Goal: Information Seeking & Learning: Understand process/instructions

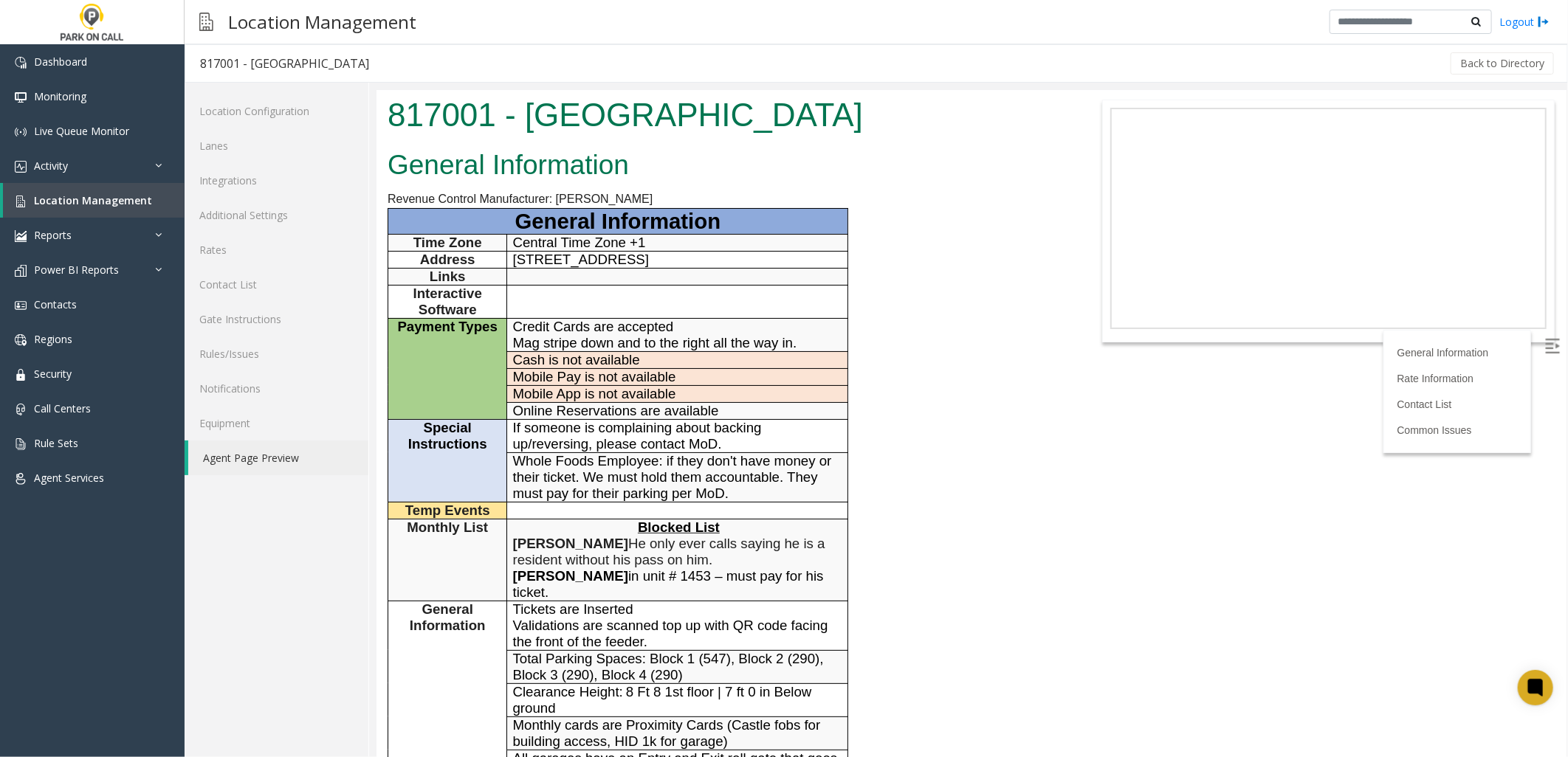
scroll to position [409, 0]
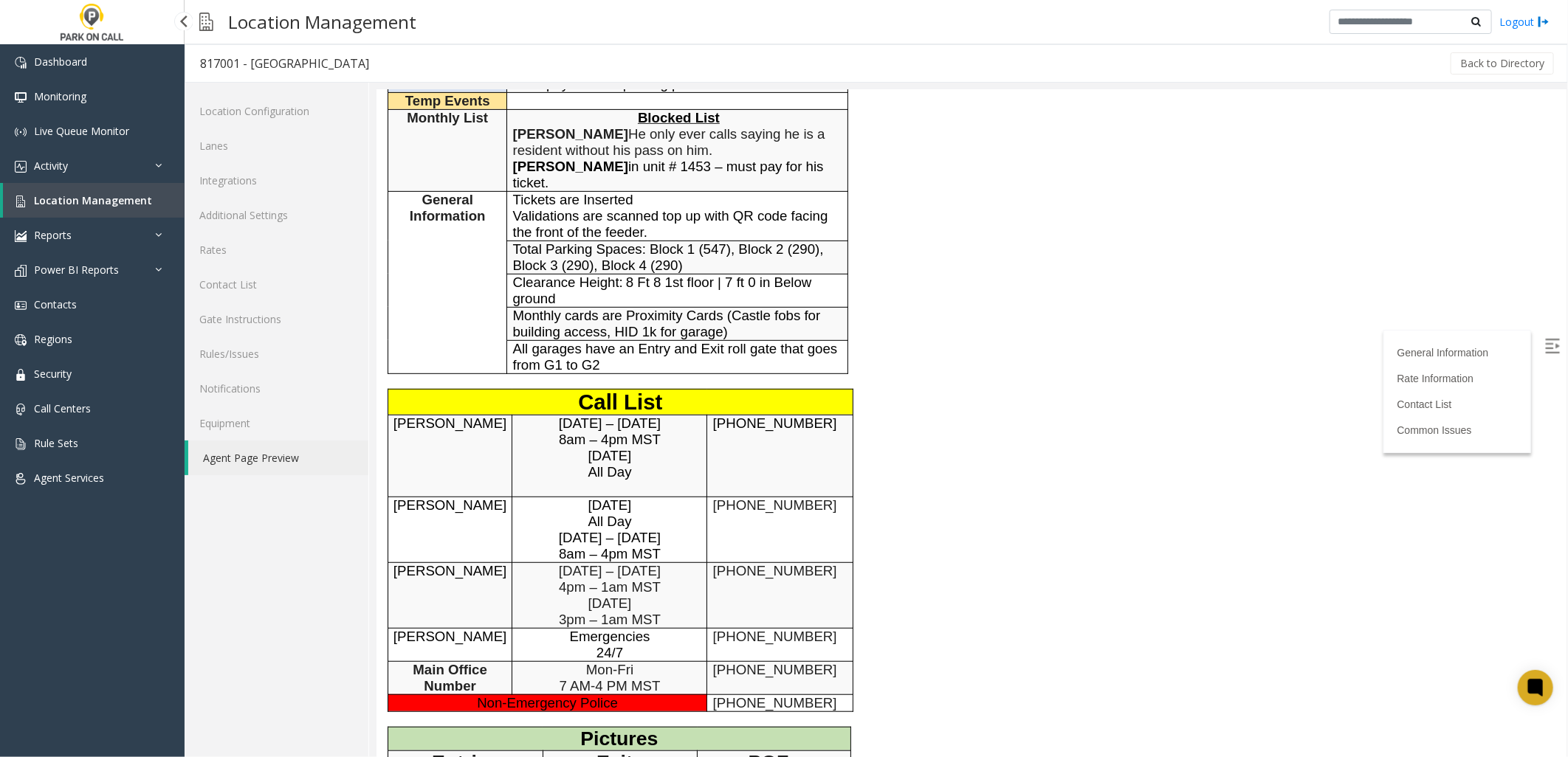
click at [89, 199] on span "Location Management" at bounding box center [93, 201] width 118 height 14
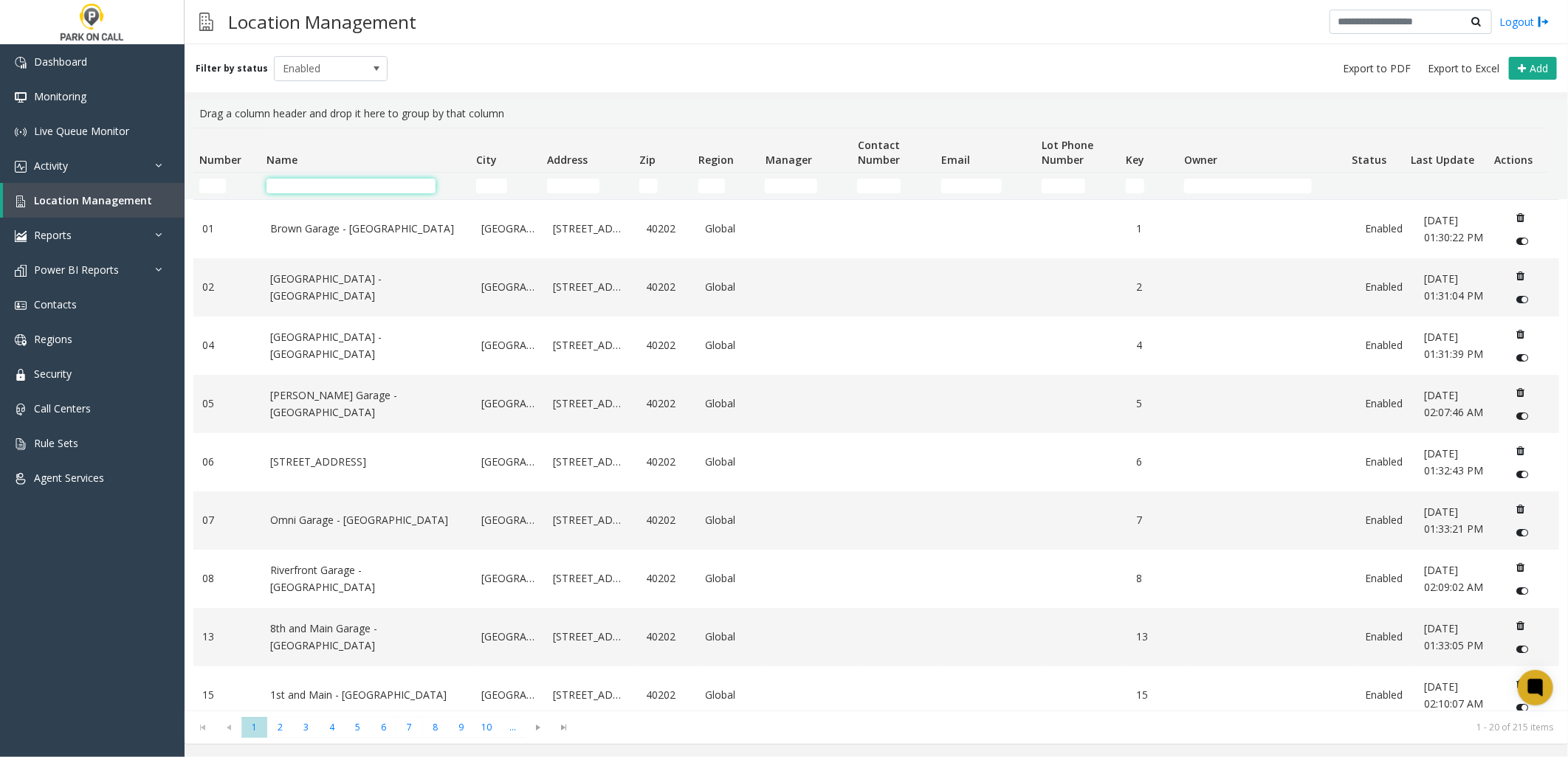
click at [350, 193] on input "Name Filter" at bounding box center [351, 186] width 169 height 15
click at [352, 173] on td "Name Filter" at bounding box center [365, 186] width 210 height 26
click at [344, 180] on input "Name Filter" at bounding box center [351, 186] width 169 height 15
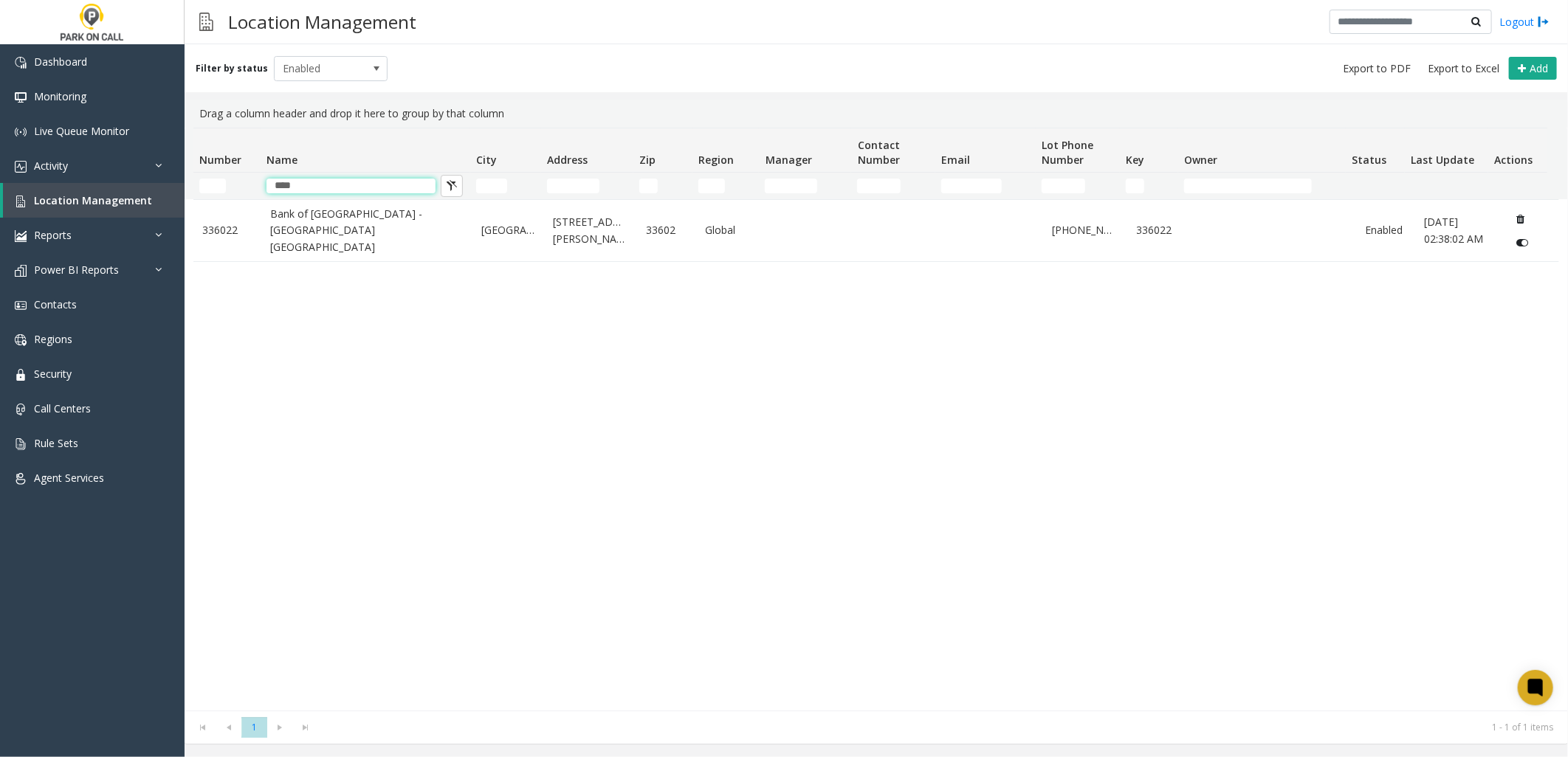
type input "****"
click at [659, 488] on div "336022 [GEOGRAPHIC_DATA] - [GEOGRAPHIC_DATA] [GEOGRAPHIC_DATA] [GEOGRAPHIC_DATA…" at bounding box center [876, 454] width 1366 height 511
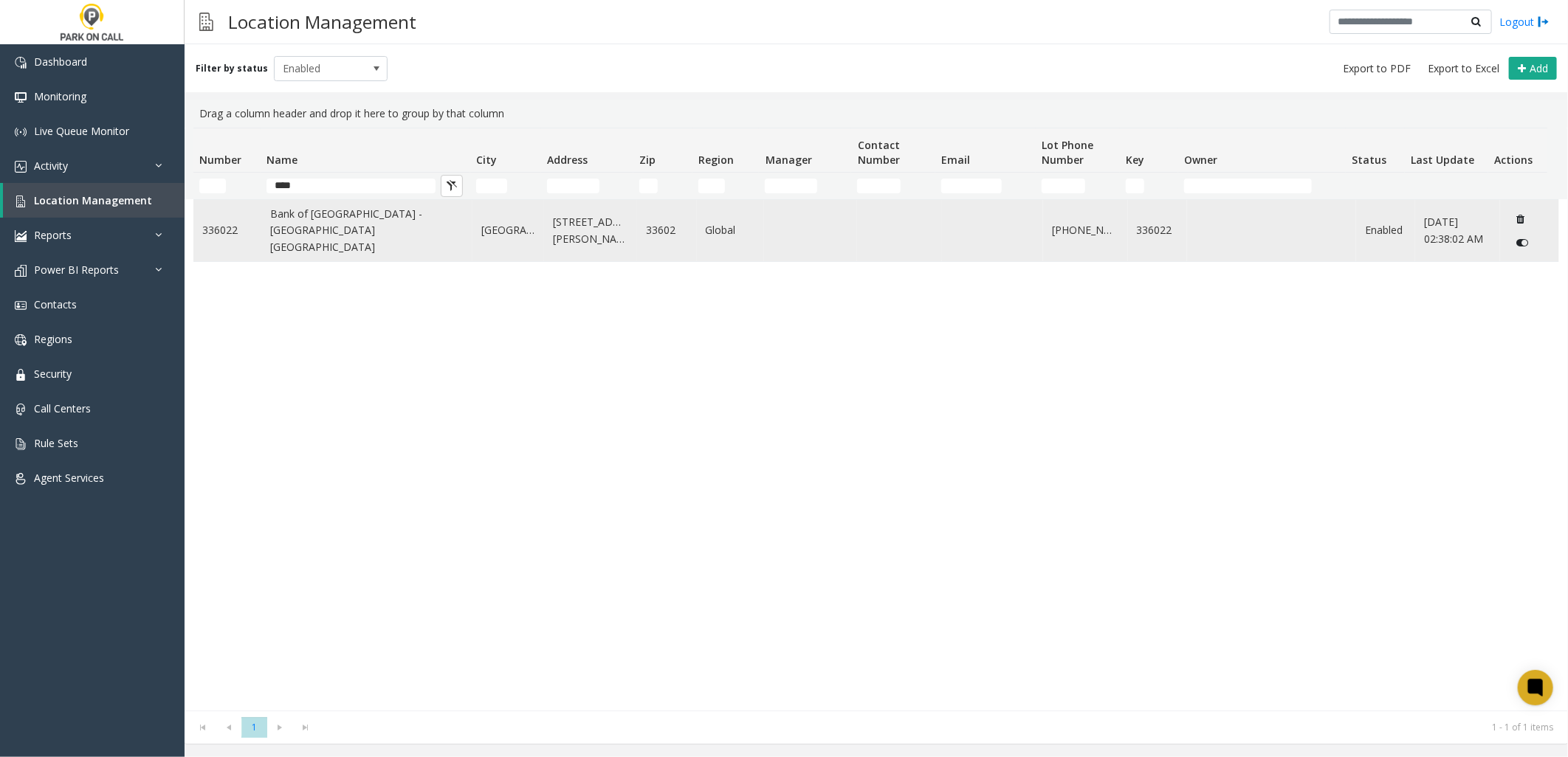
click at [289, 227] on link "Bank of [GEOGRAPHIC_DATA] - [GEOGRAPHIC_DATA] [GEOGRAPHIC_DATA]" at bounding box center [367, 231] width 194 height 49
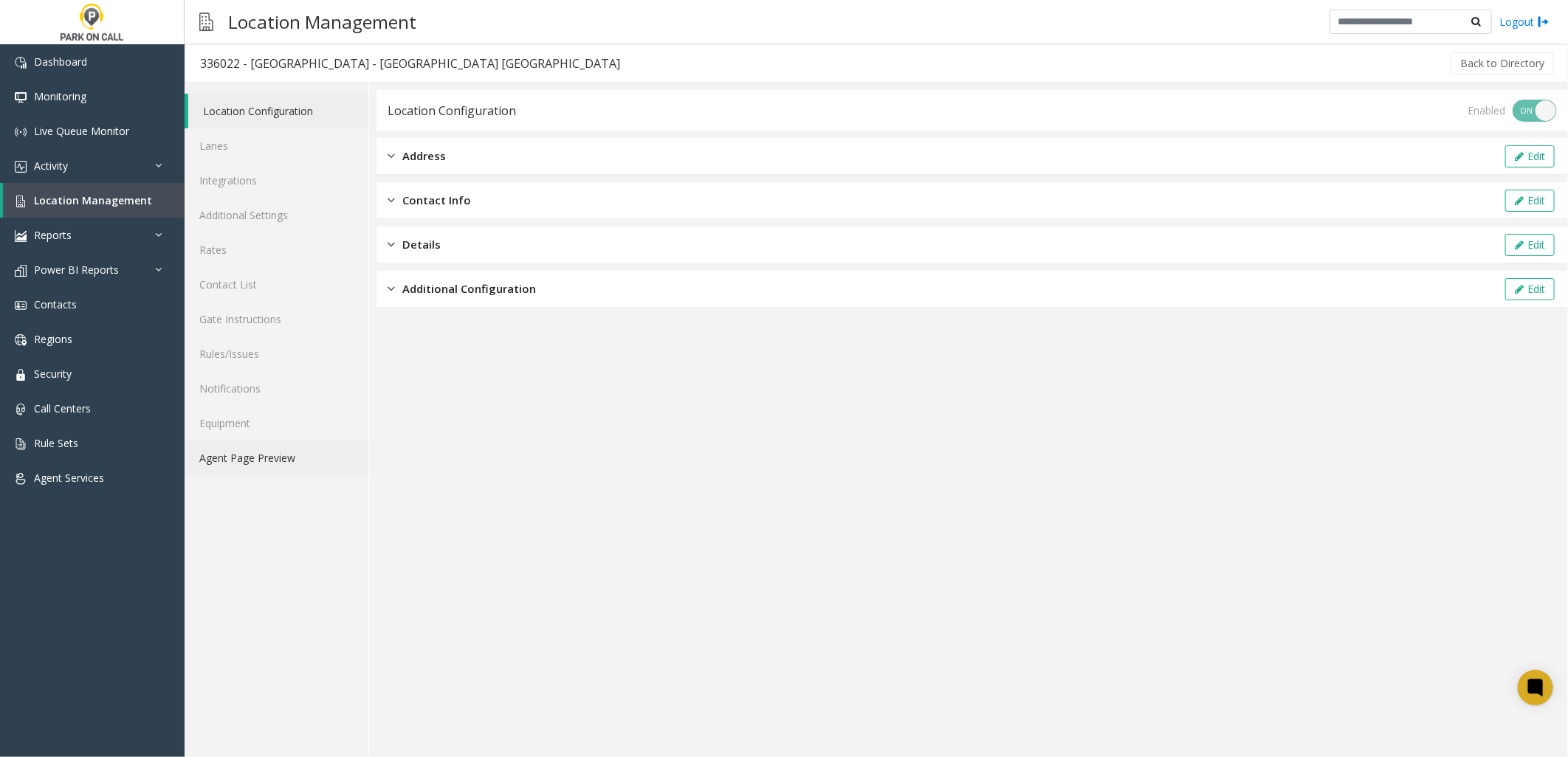
click at [286, 451] on link "Agent Page Preview" at bounding box center [276, 458] width 184 height 34
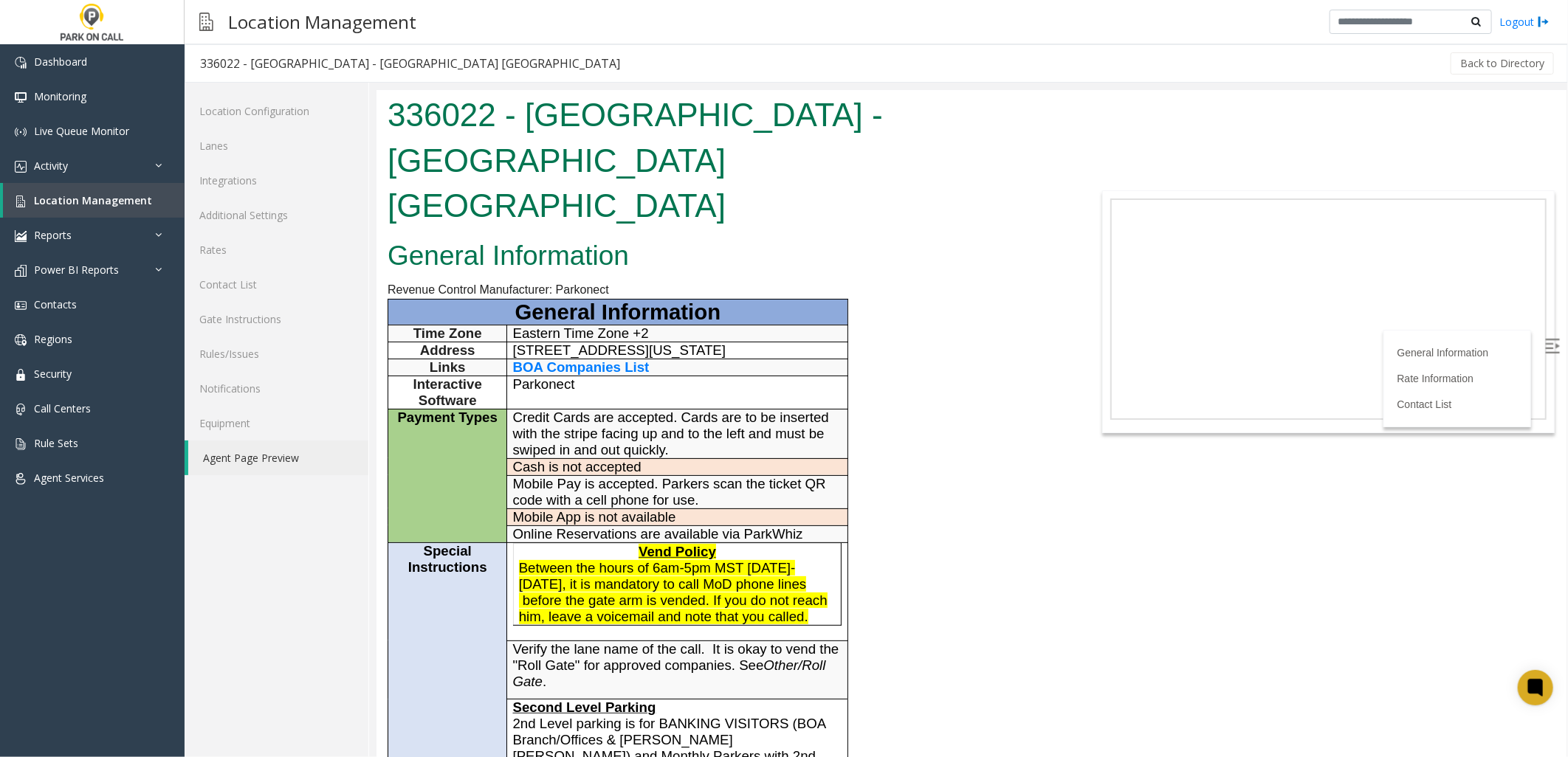
click at [581, 560] on span "Between the hours of 6am-5pm MST [DATE]-[DATE], it is mandatory to call MoD pho…" at bounding box center [673, 592] width 308 height 64
click at [599, 543] on p "Vend Policy" at bounding box center [677, 551] width 318 height 16
click at [592, 560] on span "Between the hours of 6am-5pm MST [DATE]-[DATE], it is mandatory to call MoD pho…" at bounding box center [673, 592] width 308 height 64
drag, startPoint x: 514, startPoint y: 491, endPoint x: 808, endPoint y: 488, distance: 294.0
click at [808, 525] on p "Online Reservations are available via ParkWhiz" at bounding box center [677, 533] width 329 height 16
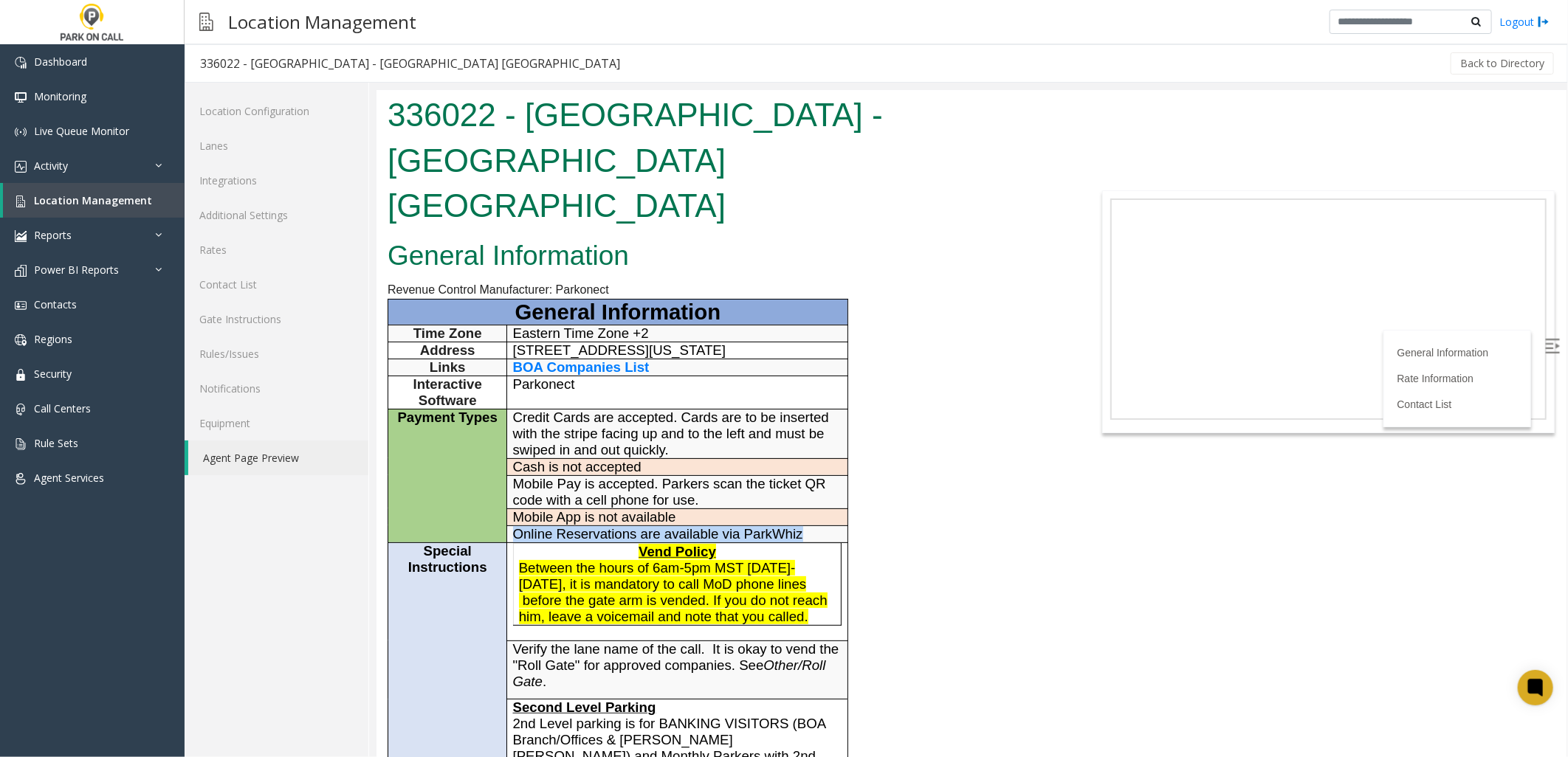
click at [808, 525] on p "Online Reservations are available via ParkWhiz" at bounding box center [677, 533] width 329 height 16
click at [259, 343] on link "Rules/Issues" at bounding box center [276, 353] width 184 height 34
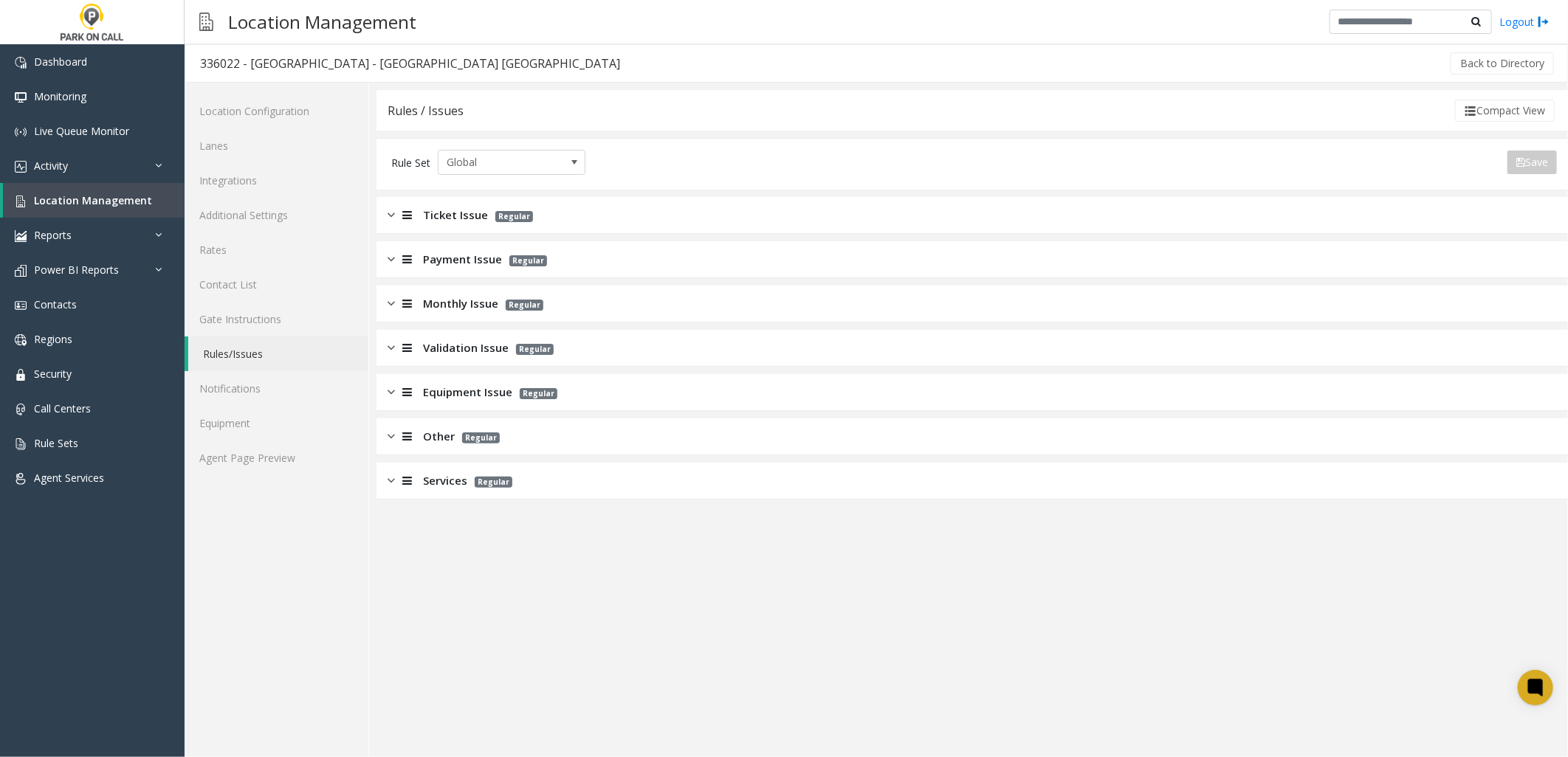
click at [437, 209] on span "Ticket Issue" at bounding box center [455, 215] width 65 height 17
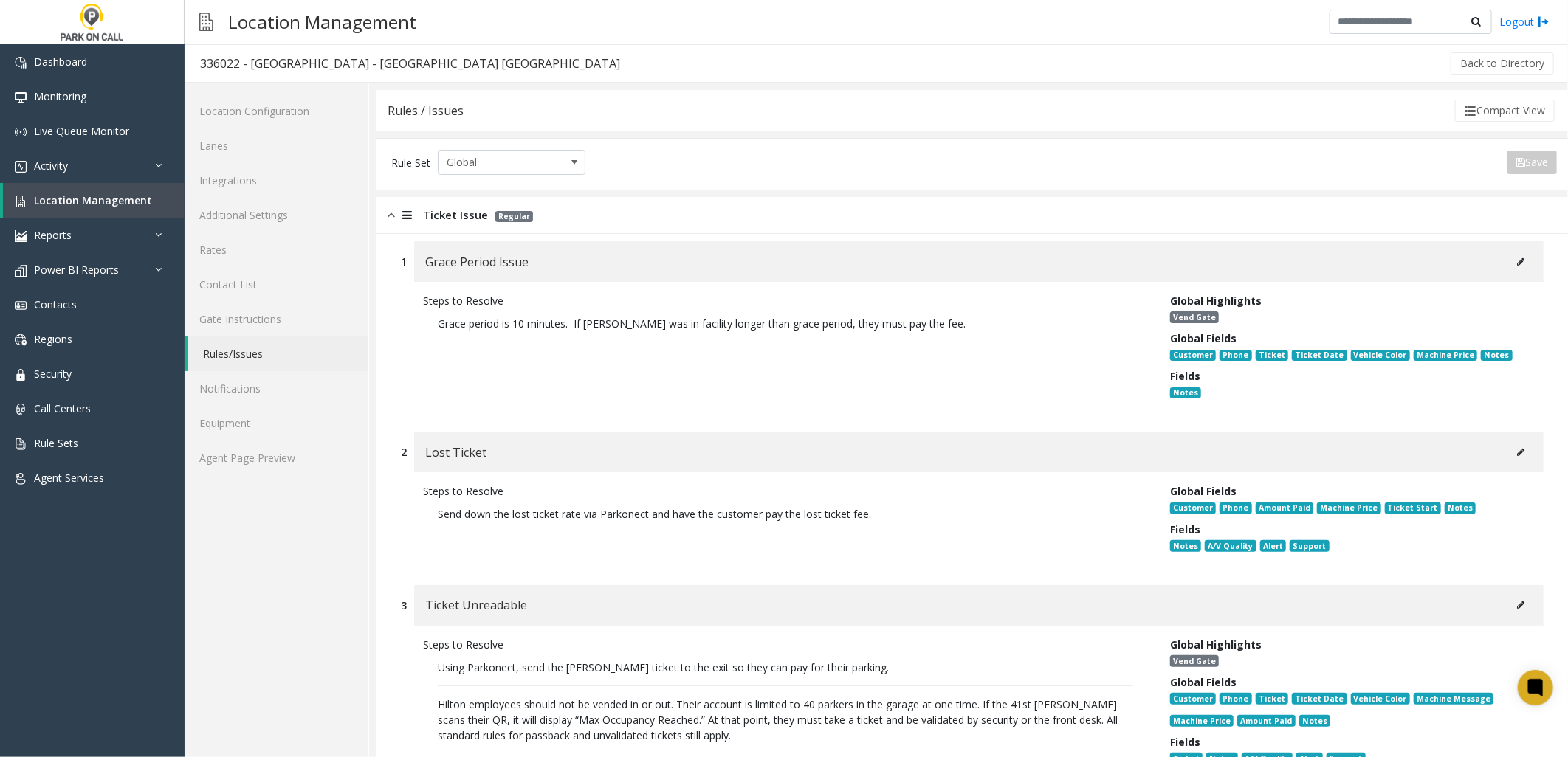
click at [468, 224] on div "Ticket Issue Regular" at bounding box center [972, 216] width 1191 height 37
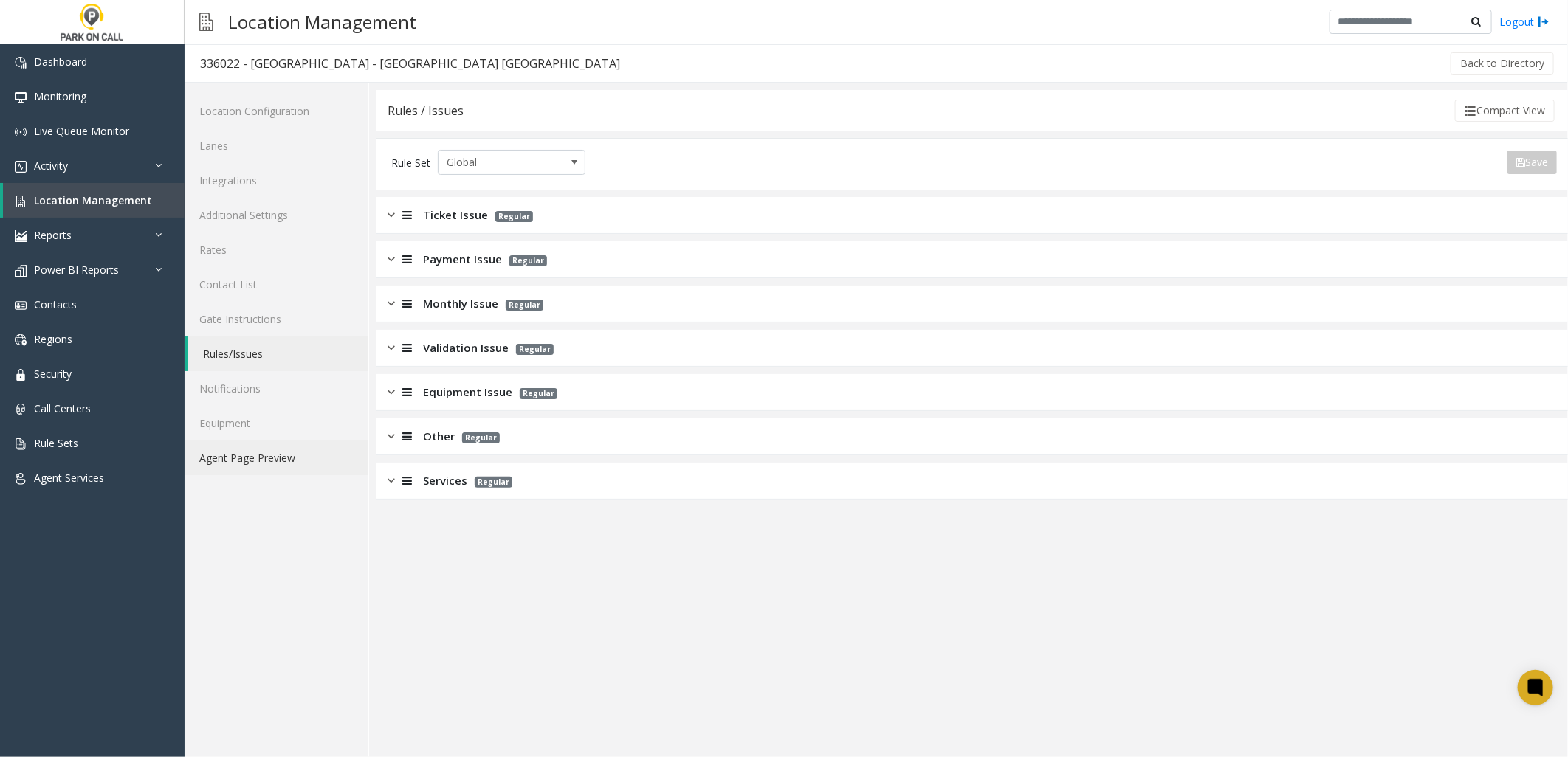
click at [325, 460] on link "Agent Page Preview" at bounding box center [276, 458] width 184 height 34
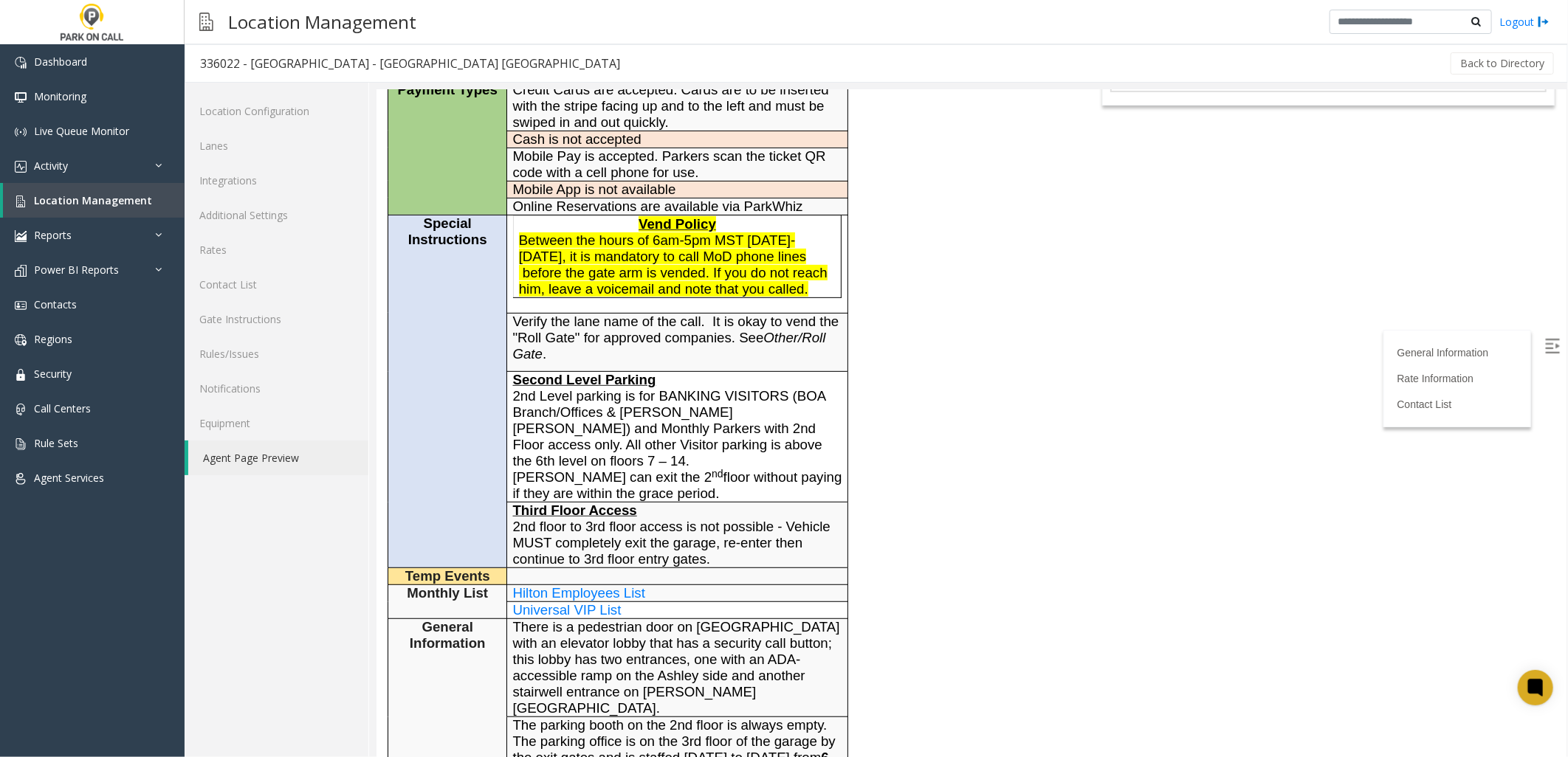
click at [865, 503] on div "General Information Revenue Control Manufacturer: Parkonect General Information…" at bounding box center [723, 611] width 694 height 1408
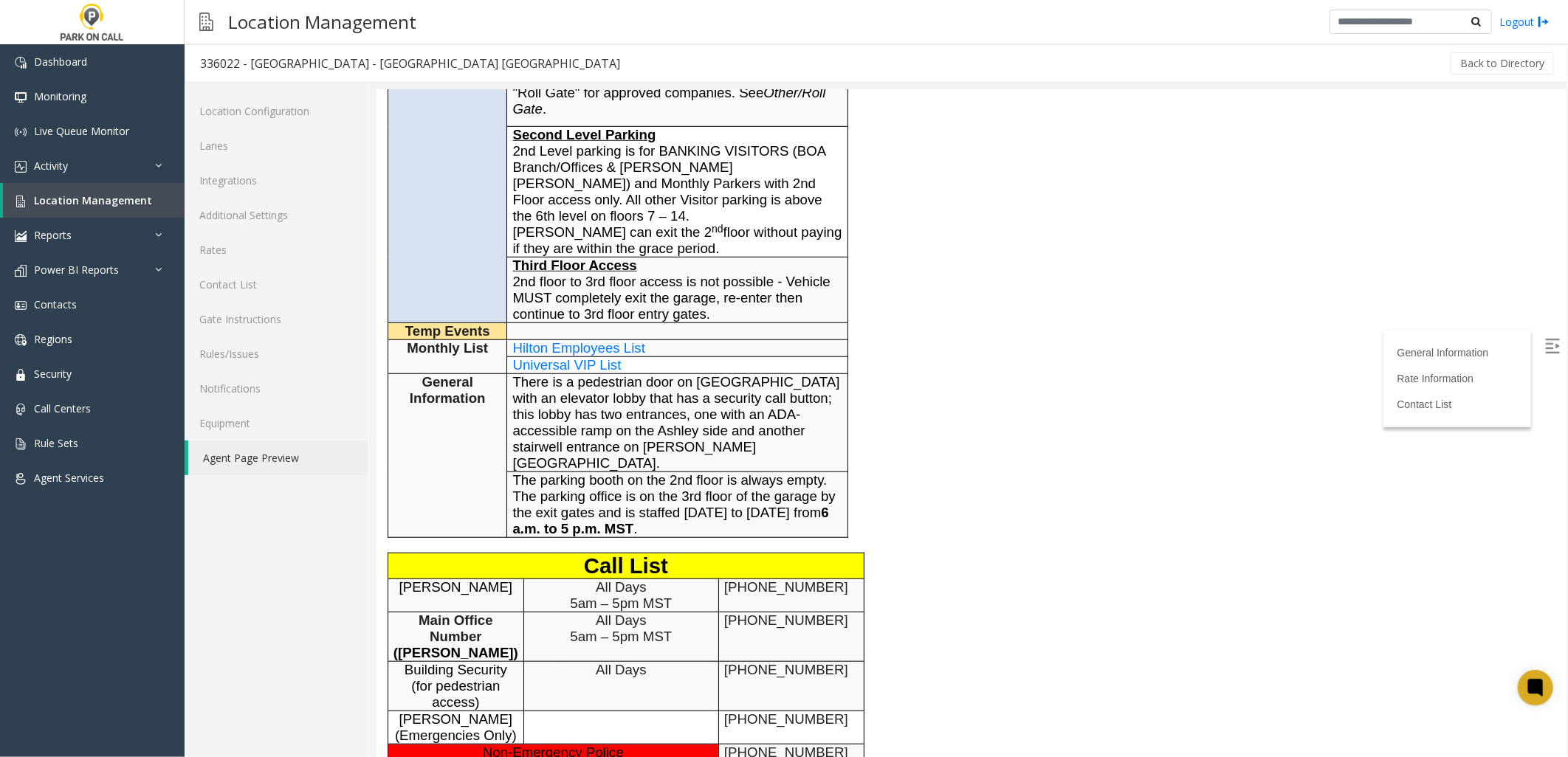
scroll to position [573, 0]
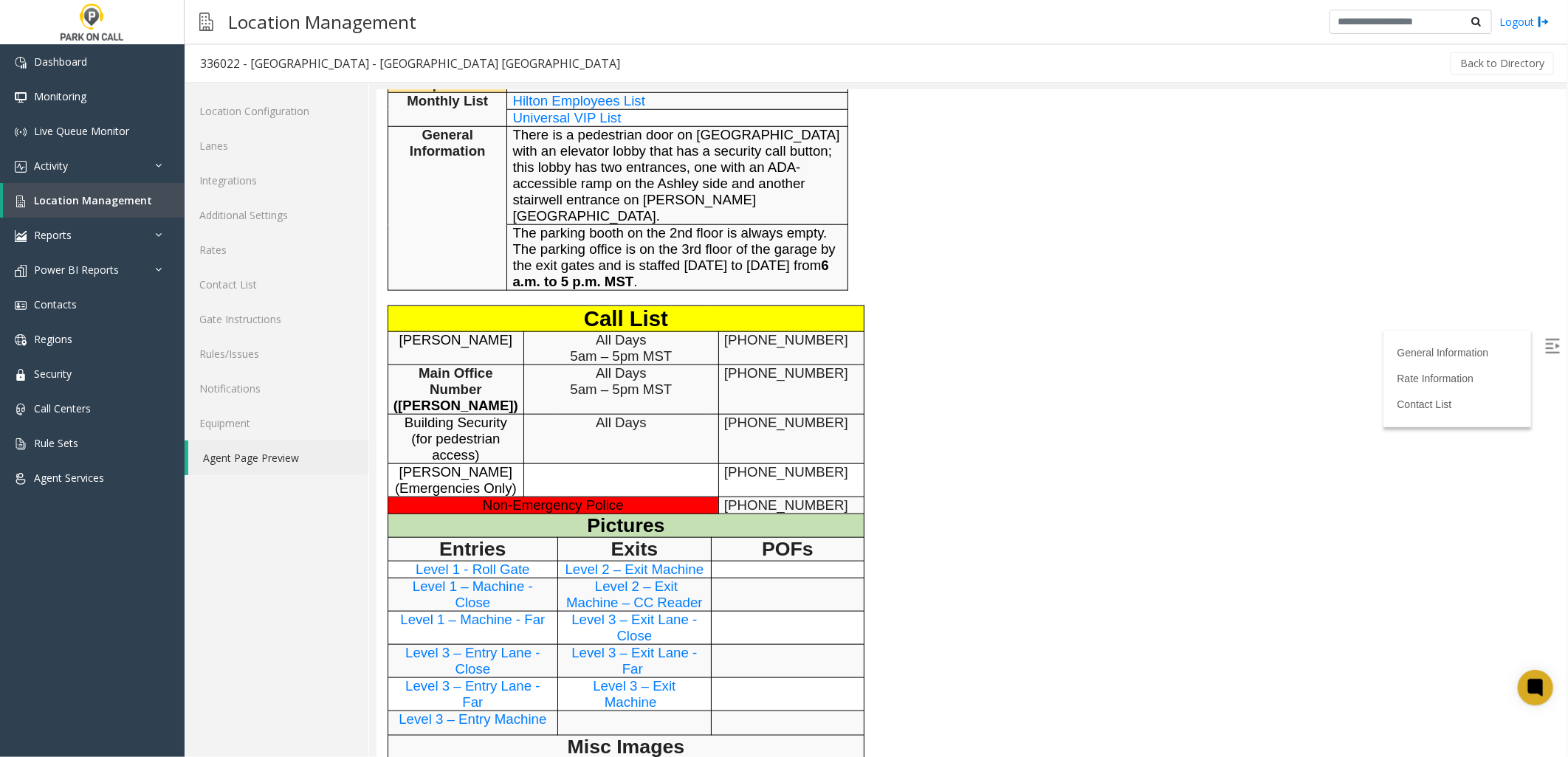
drag, startPoint x: 1043, startPoint y: 586, endPoint x: 1034, endPoint y: 586, distance: 9.0
click at [1037, 586] on div "General Information Revenue Control Manufacturer: Parkonect General Information…" at bounding box center [723, 118] width 694 height 1408
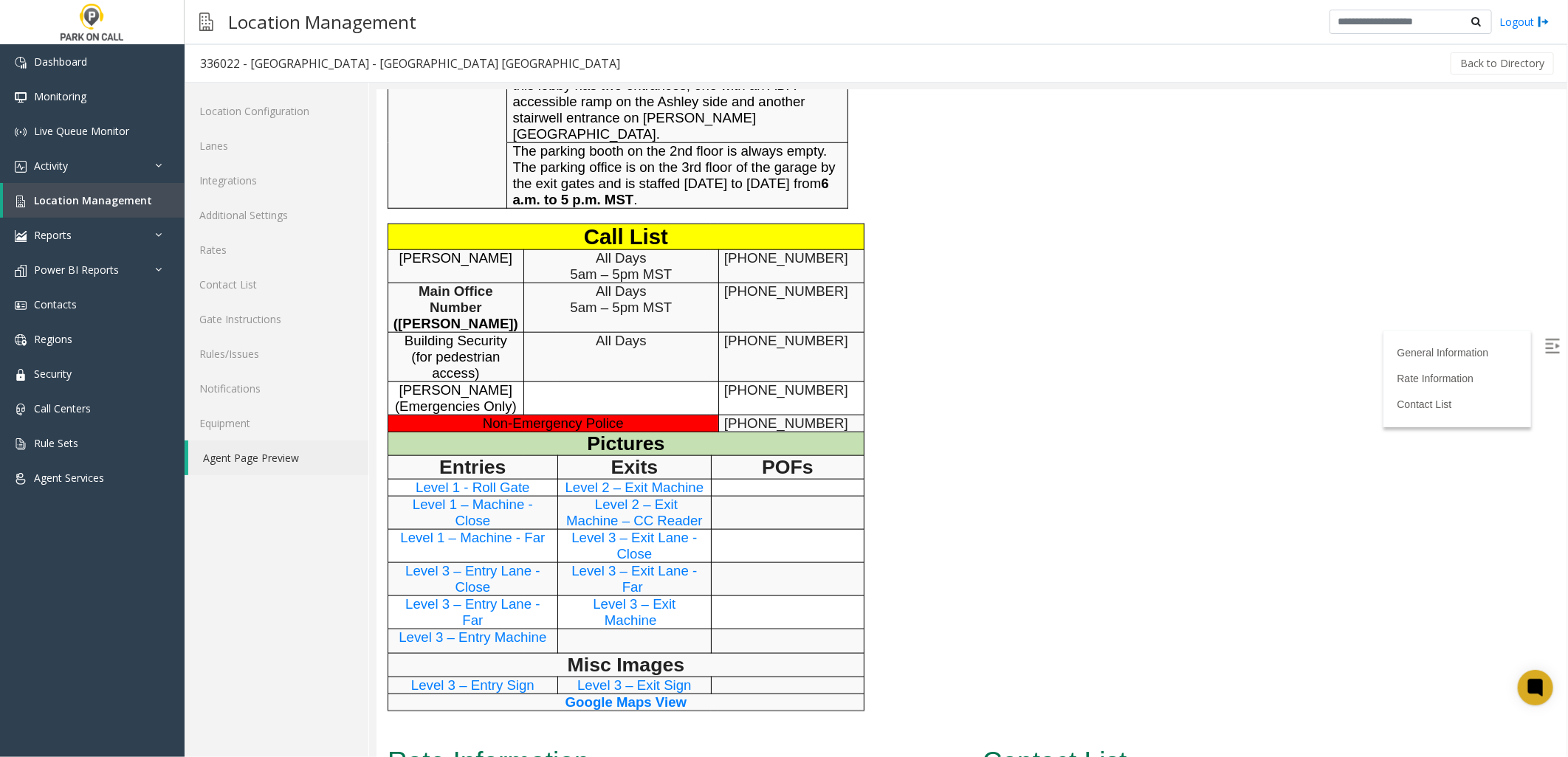
click at [932, 570] on div "General Information Revenue Control Manufacturer: Parkonect General Information…" at bounding box center [723, 36] width 694 height 1408
click at [888, 489] on div "General Information Revenue Control Manufacturer: Parkonect General Information…" at bounding box center [723, 36] width 694 height 1408
drag, startPoint x: 953, startPoint y: 584, endPoint x: 793, endPoint y: 604, distance: 161.2
click at [953, 586] on div "General Information Revenue Control Manufacturer: Parkonect General Information…" at bounding box center [723, 36] width 694 height 1408
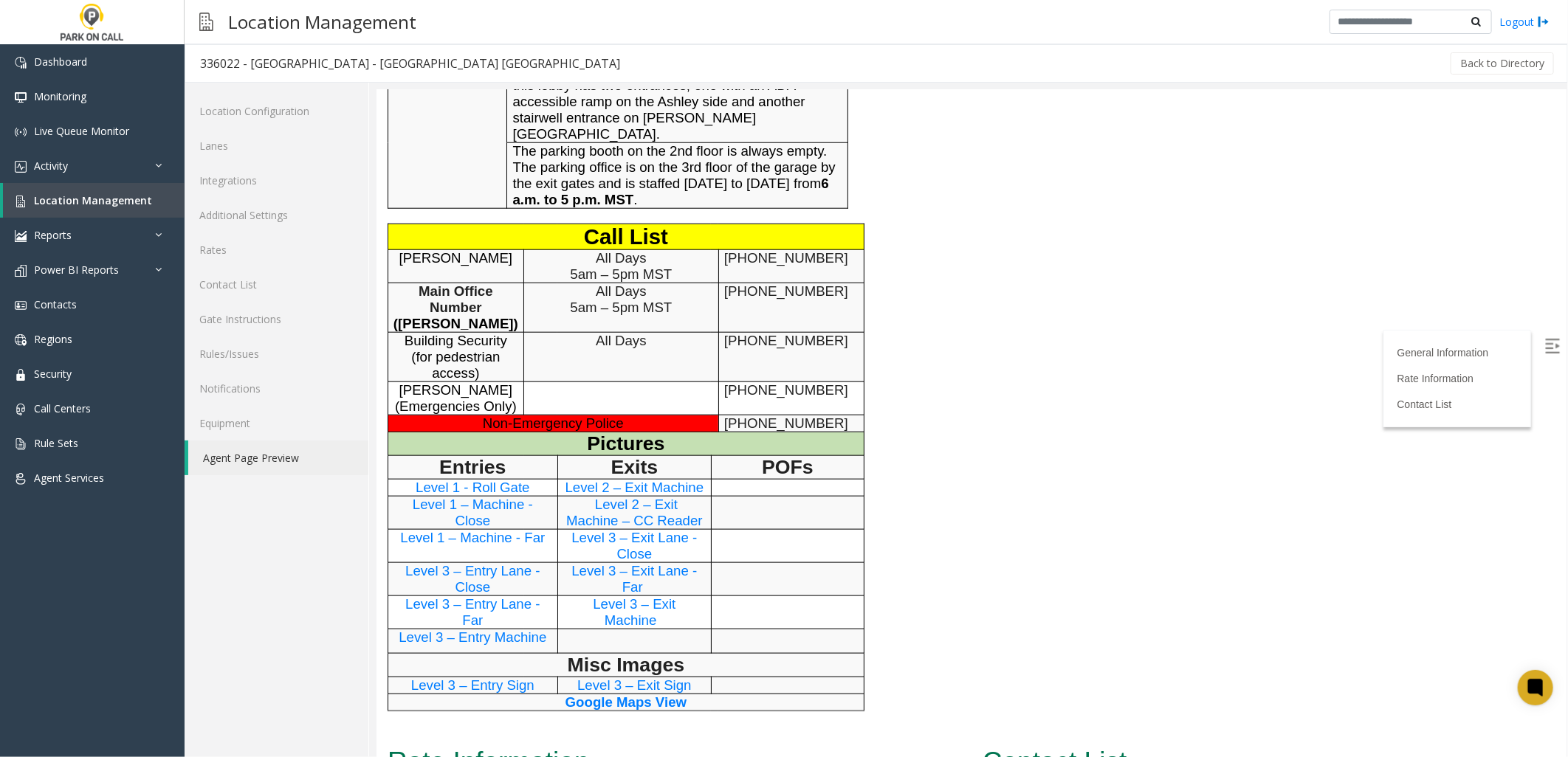
click at [871, 540] on div "General Information Revenue Control Manufacturer: Parkonect General Information…" at bounding box center [723, 36] width 694 height 1408
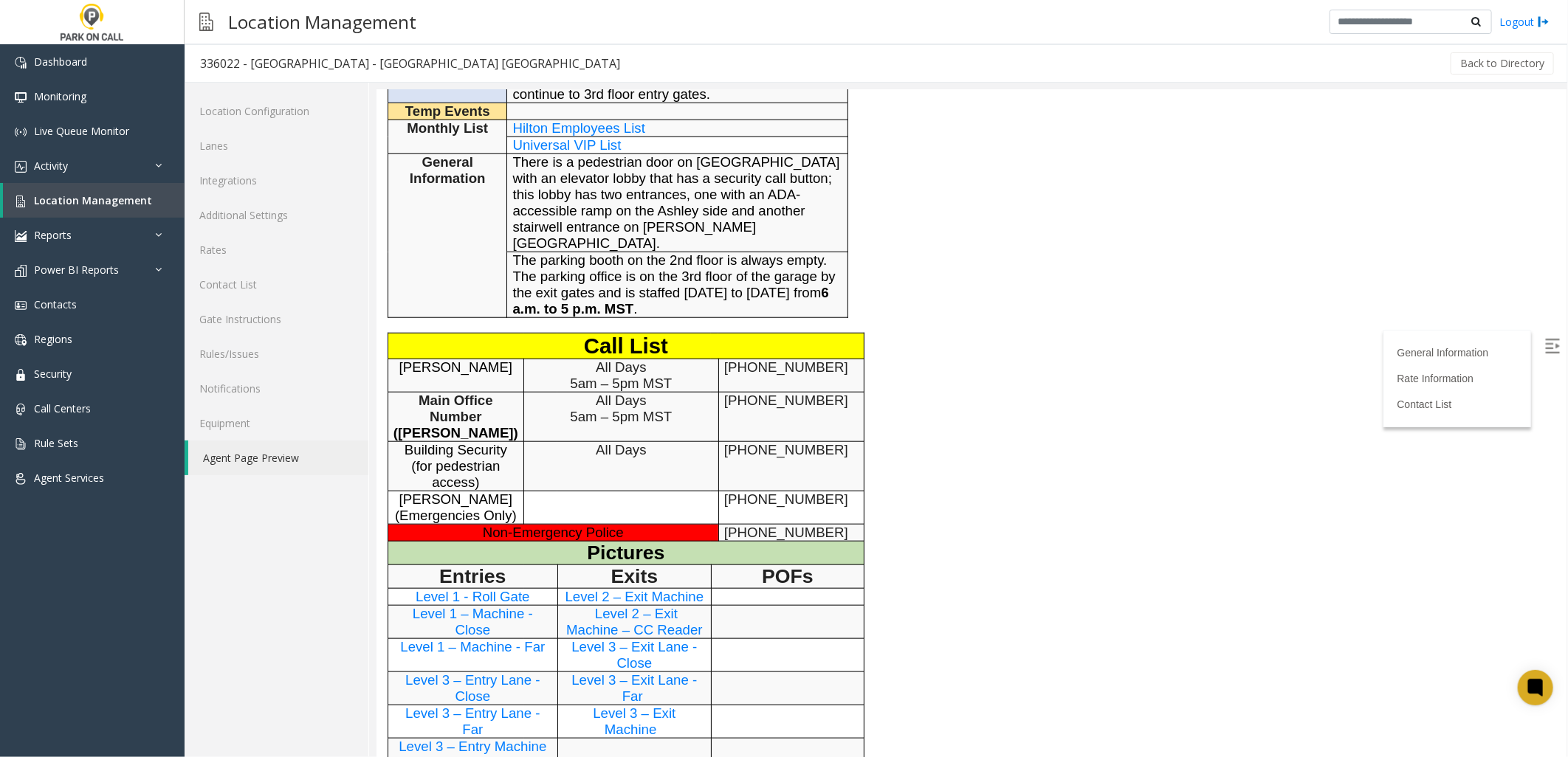
scroll to position [819, 0]
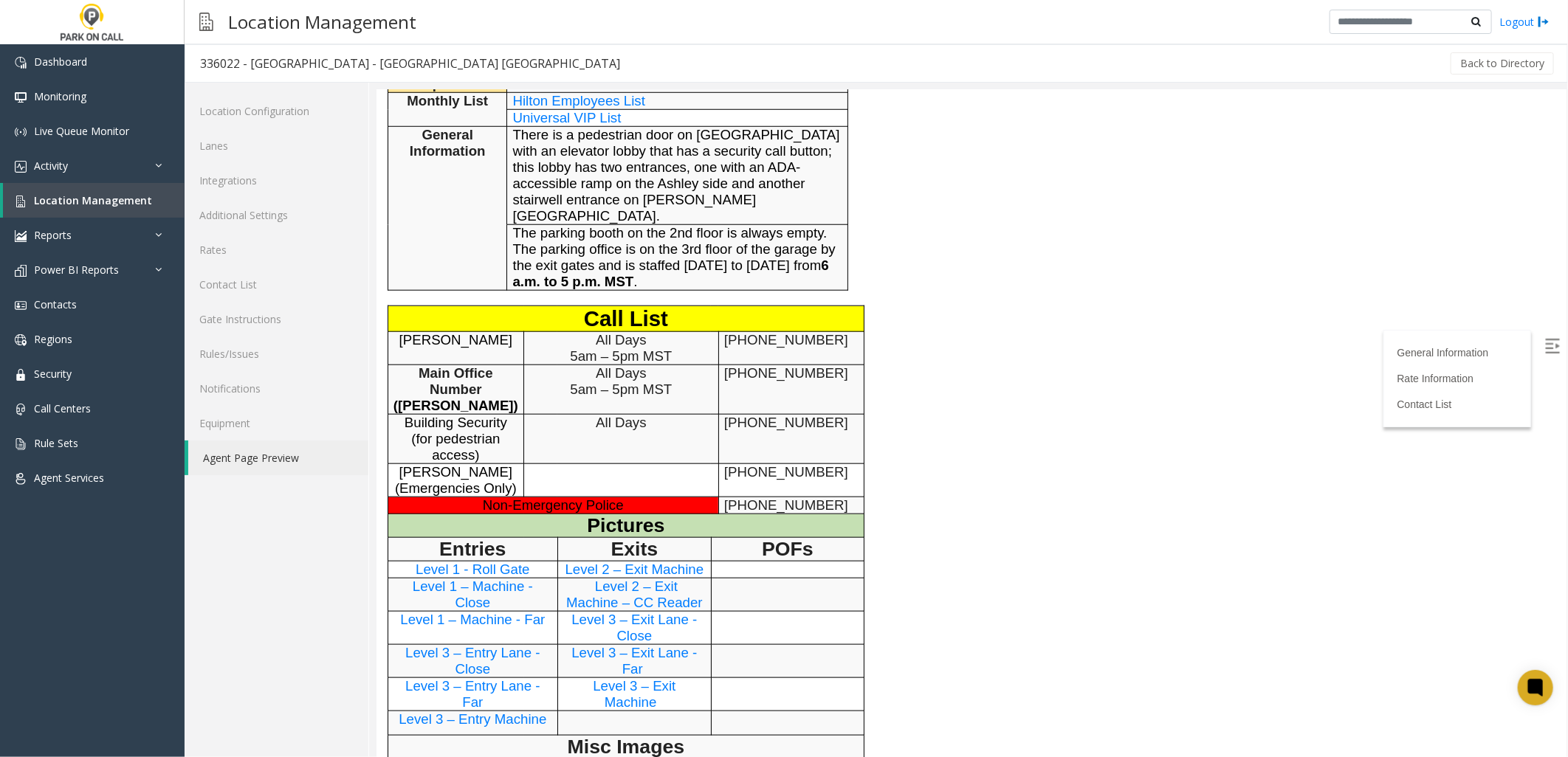
click at [941, 544] on div "General Information Revenue Control Manufacturer: Parkonect General Information…" at bounding box center [723, 118] width 694 height 1408
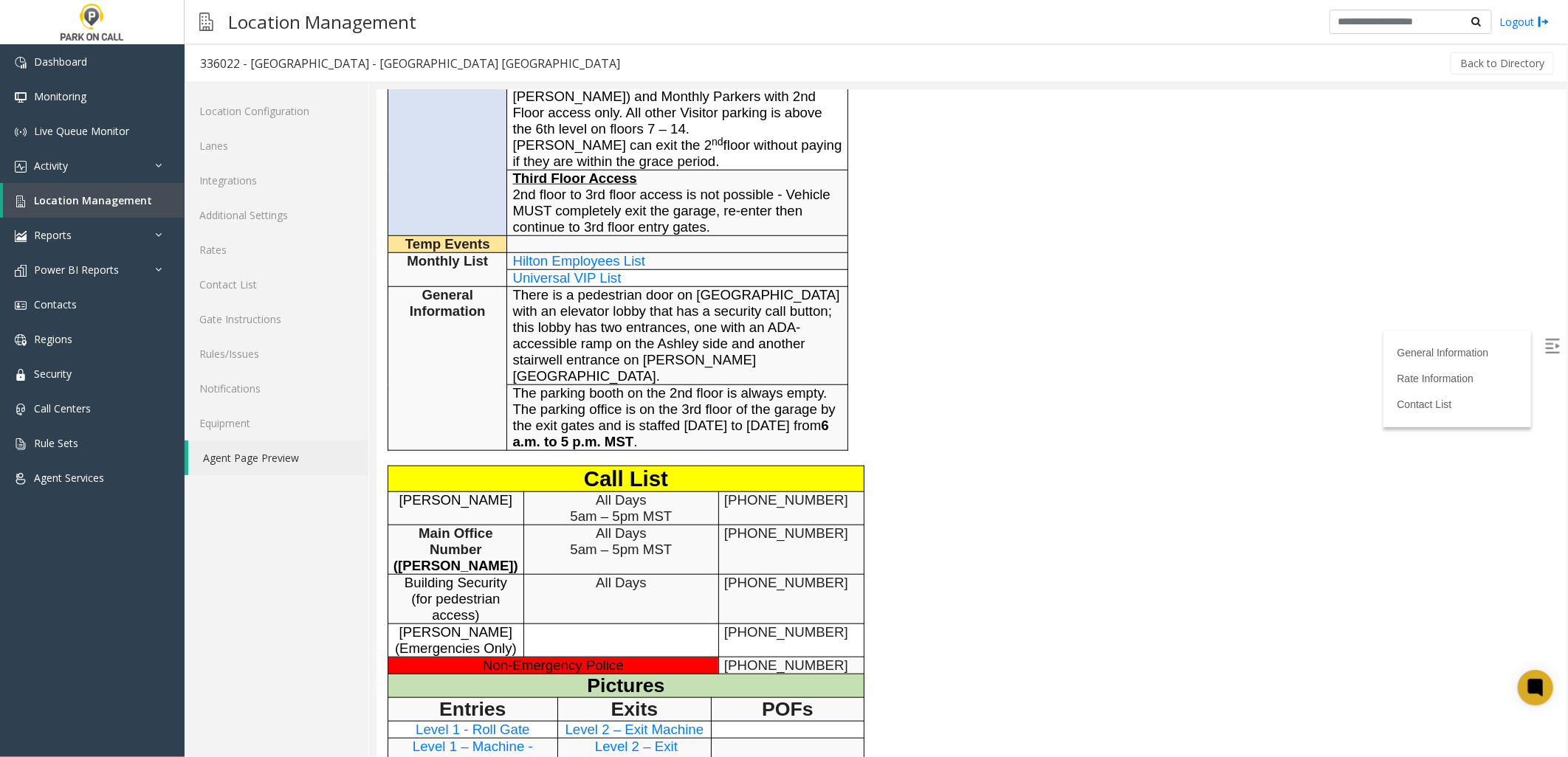
scroll to position [655, 0]
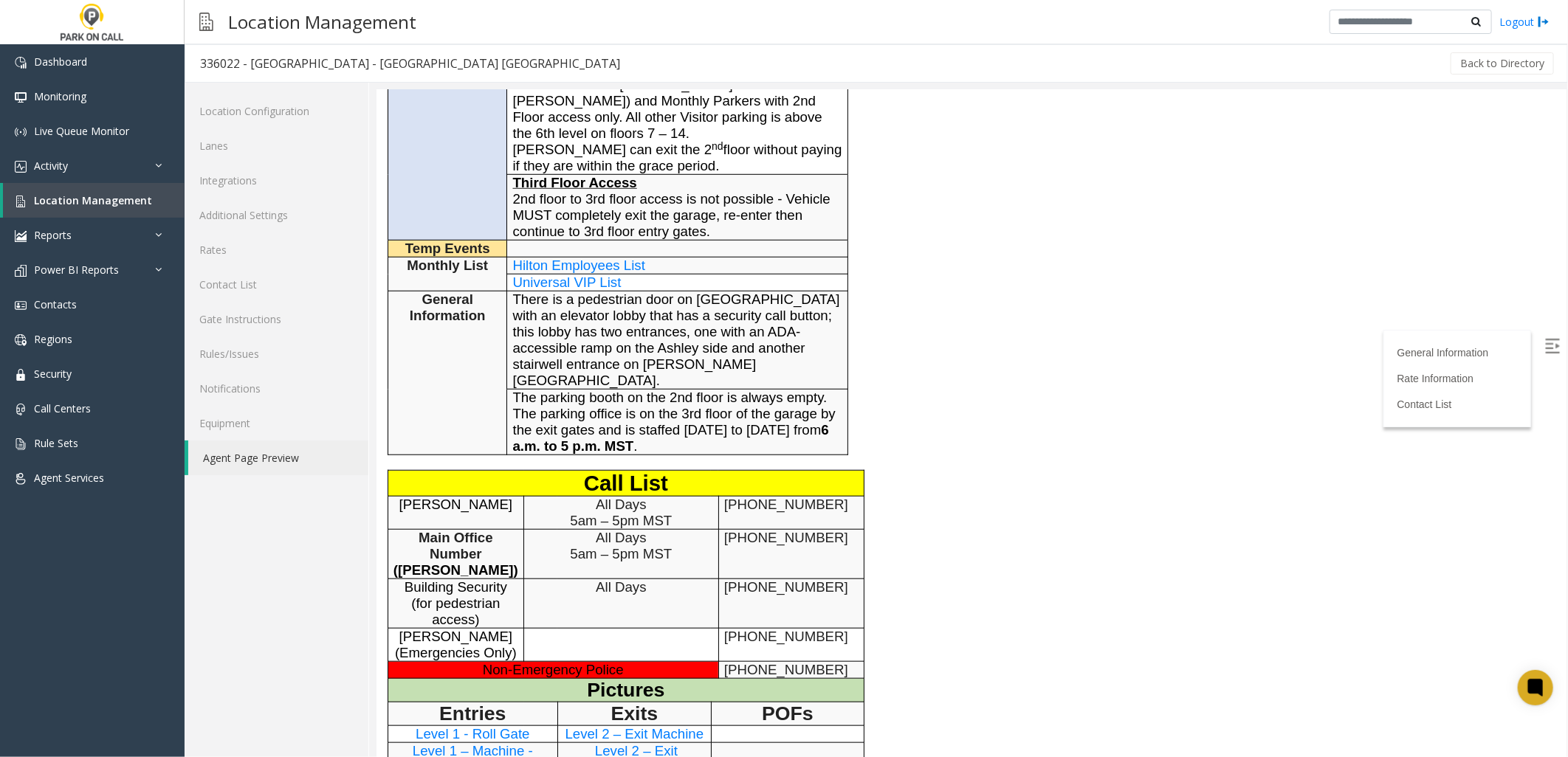
click at [727, 389] on span "The parking booth on the 2nd floor is always empty. The parking office is on th…" at bounding box center [674, 421] width 322 height 64
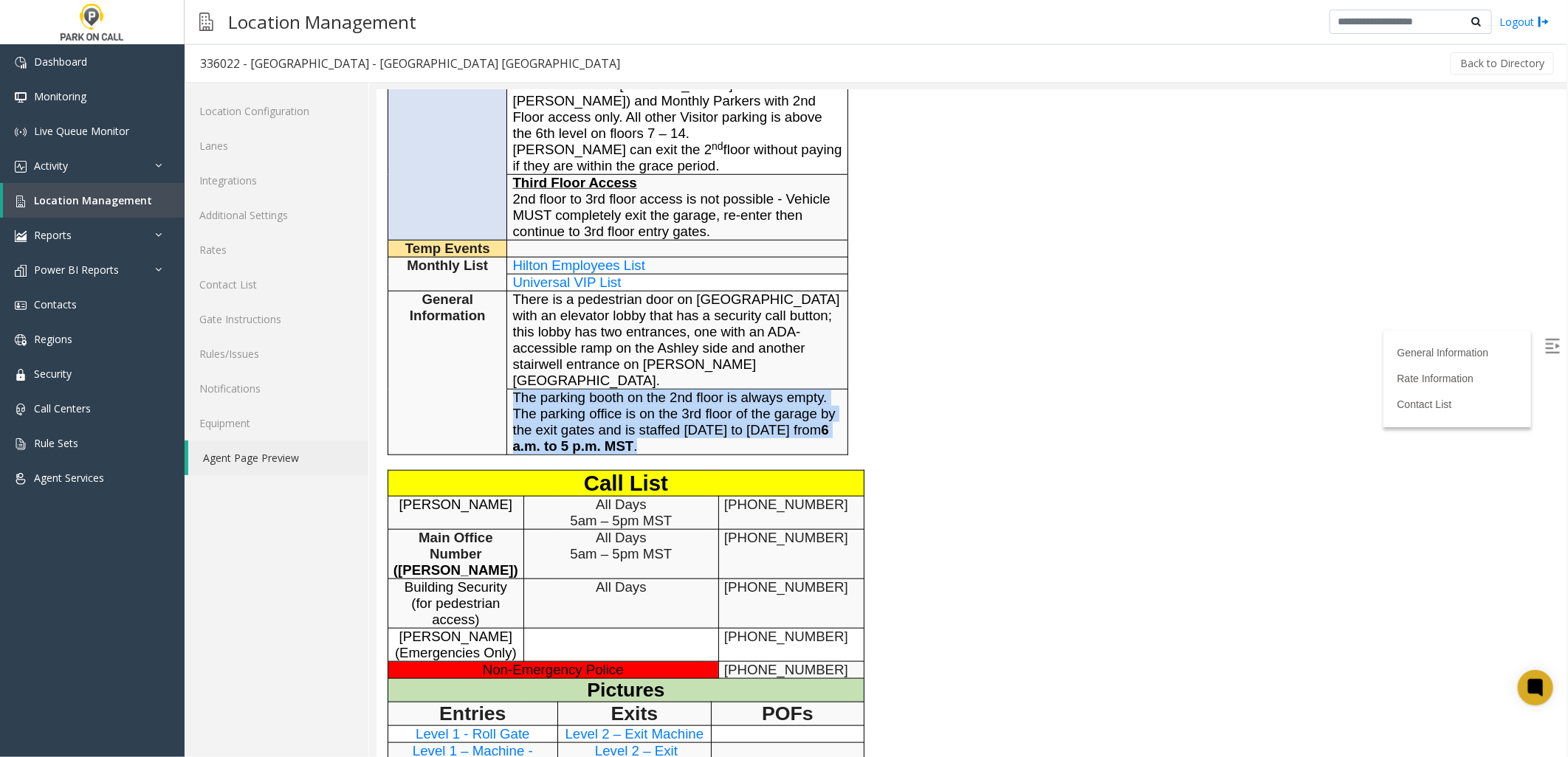
drag, startPoint x: 651, startPoint y: 378, endPoint x: 512, endPoint y: 328, distance: 147.7
click at [512, 389] on p "The parking booth on the 2nd floor is always empty. The parking office is on th…" at bounding box center [677, 422] width 329 height 65
click at [512, 389] on span "The parking booth on the 2nd floor is always empty. The parking office is on th…" at bounding box center [674, 421] width 322 height 64
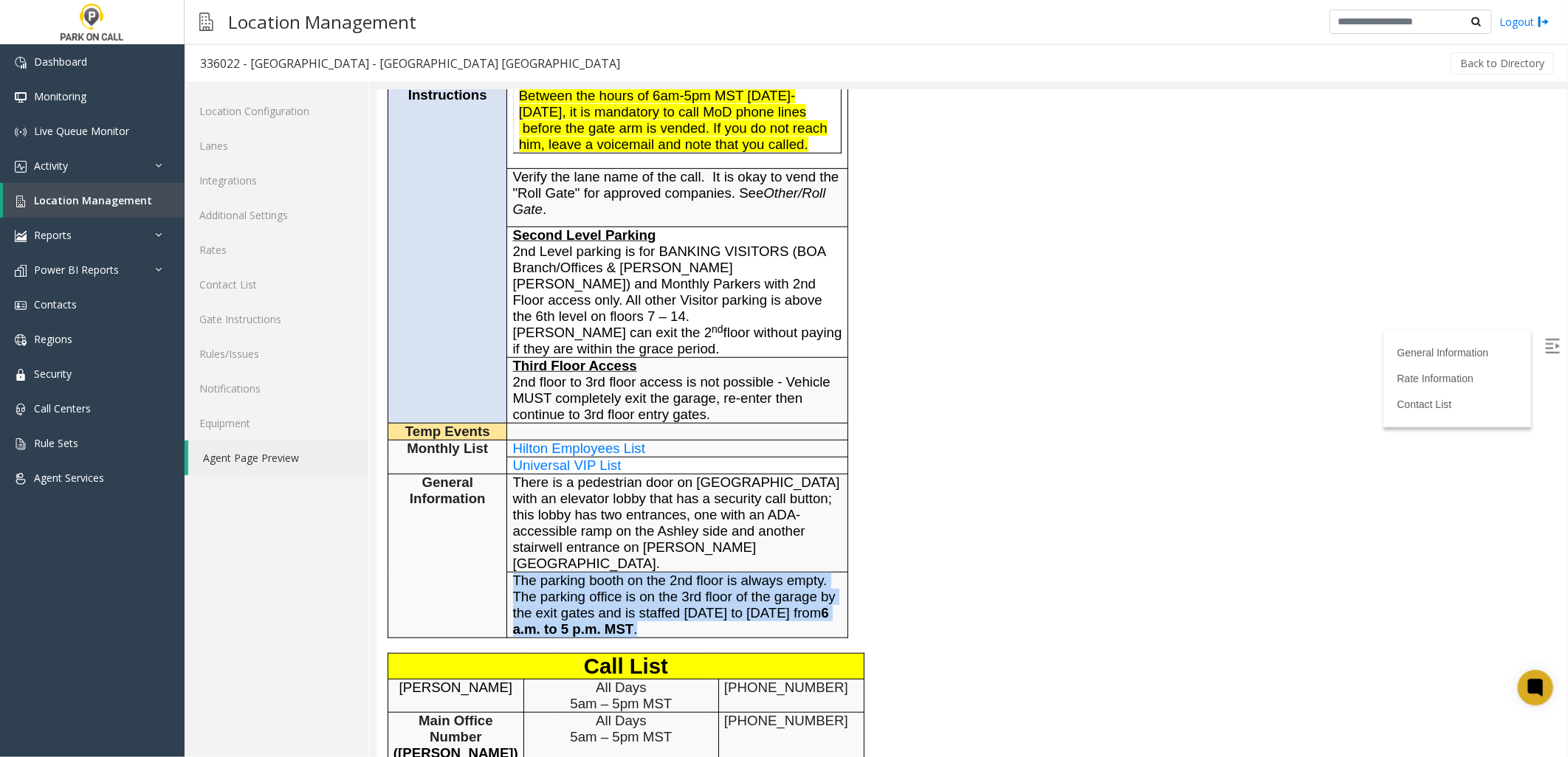
scroll to position [246, 0]
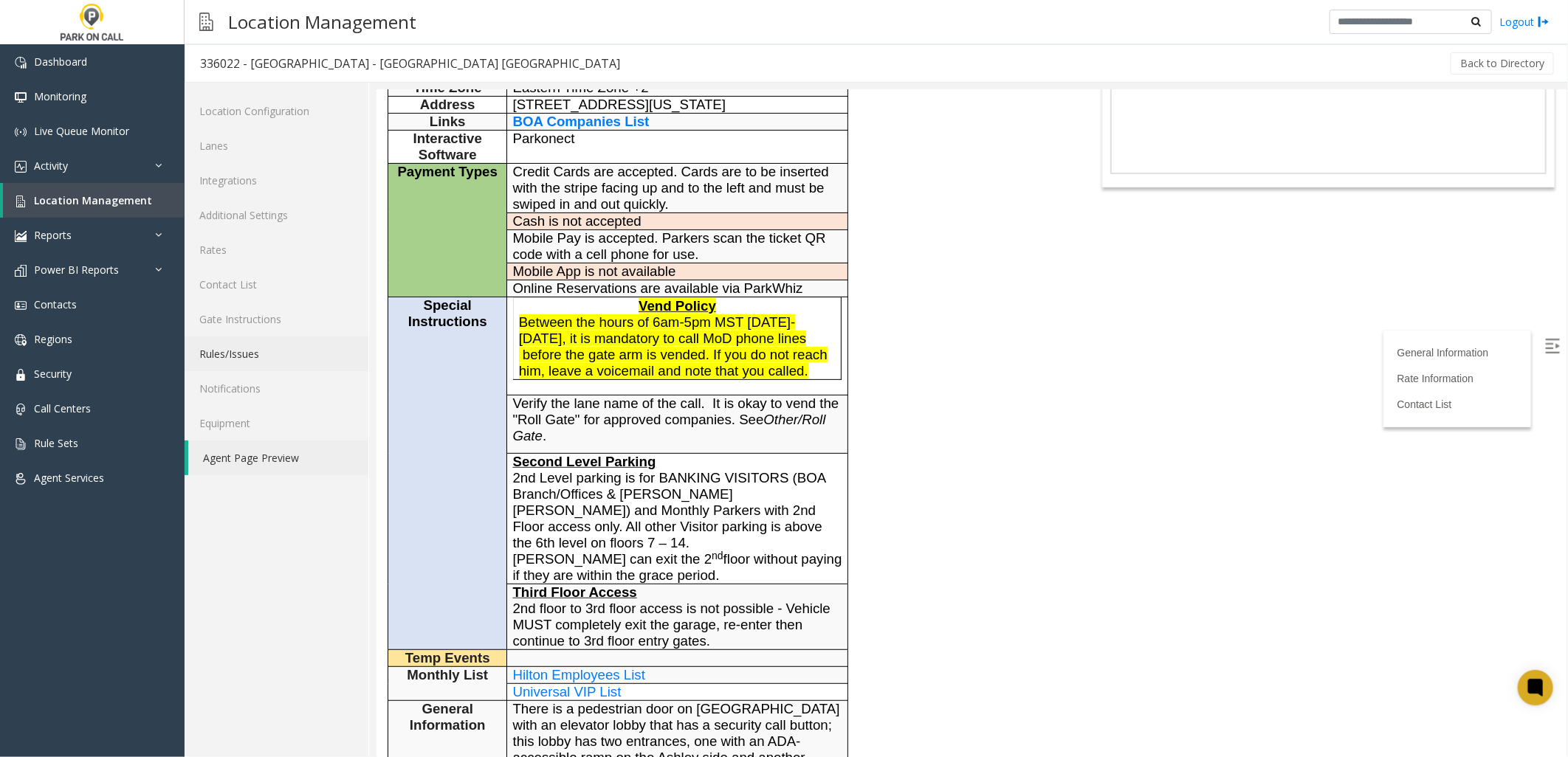
click at [260, 345] on link "Rules/Issues" at bounding box center [276, 353] width 184 height 34
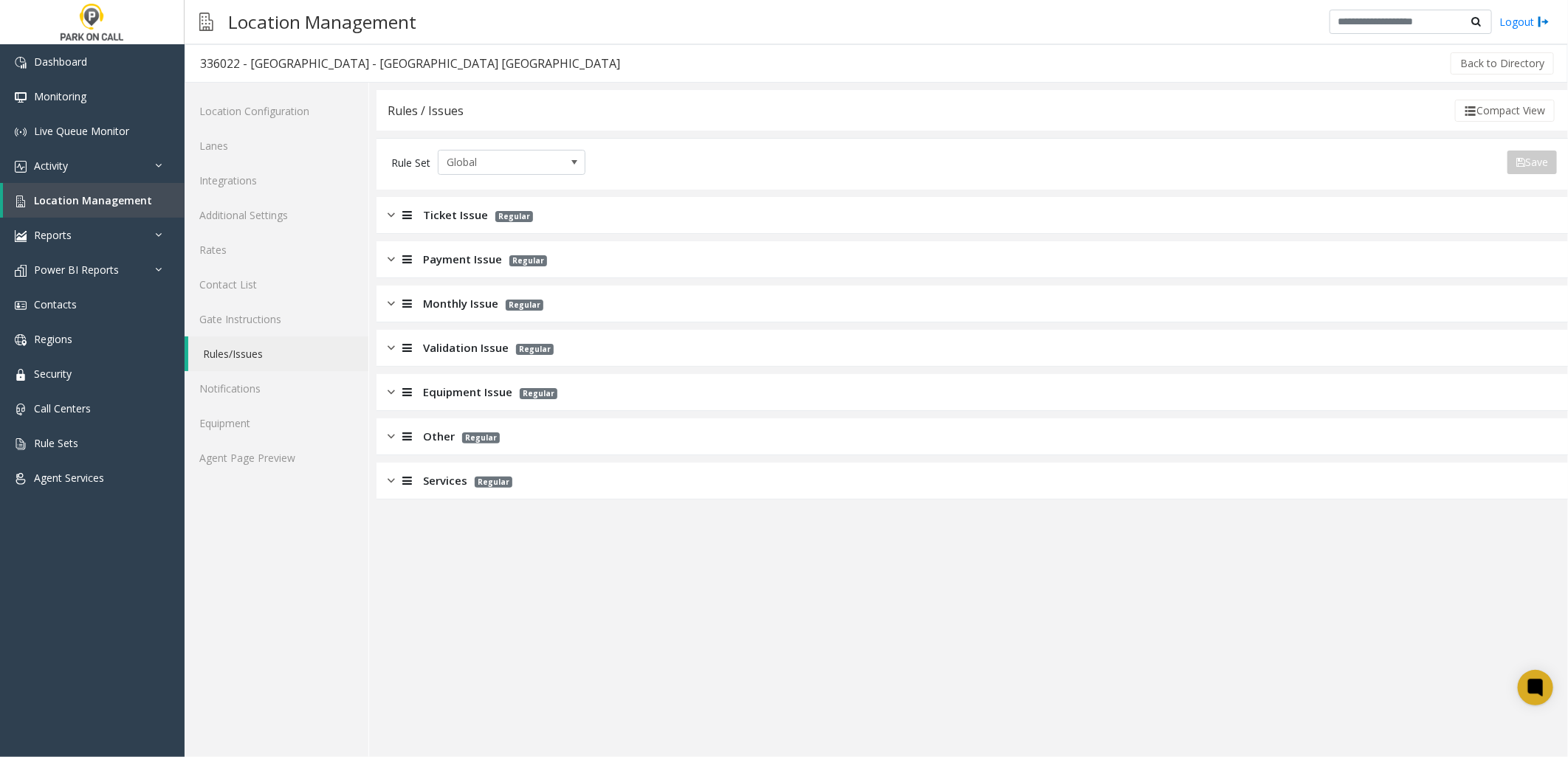
click at [456, 299] on span "Monthly Issue" at bounding box center [460, 303] width 76 height 17
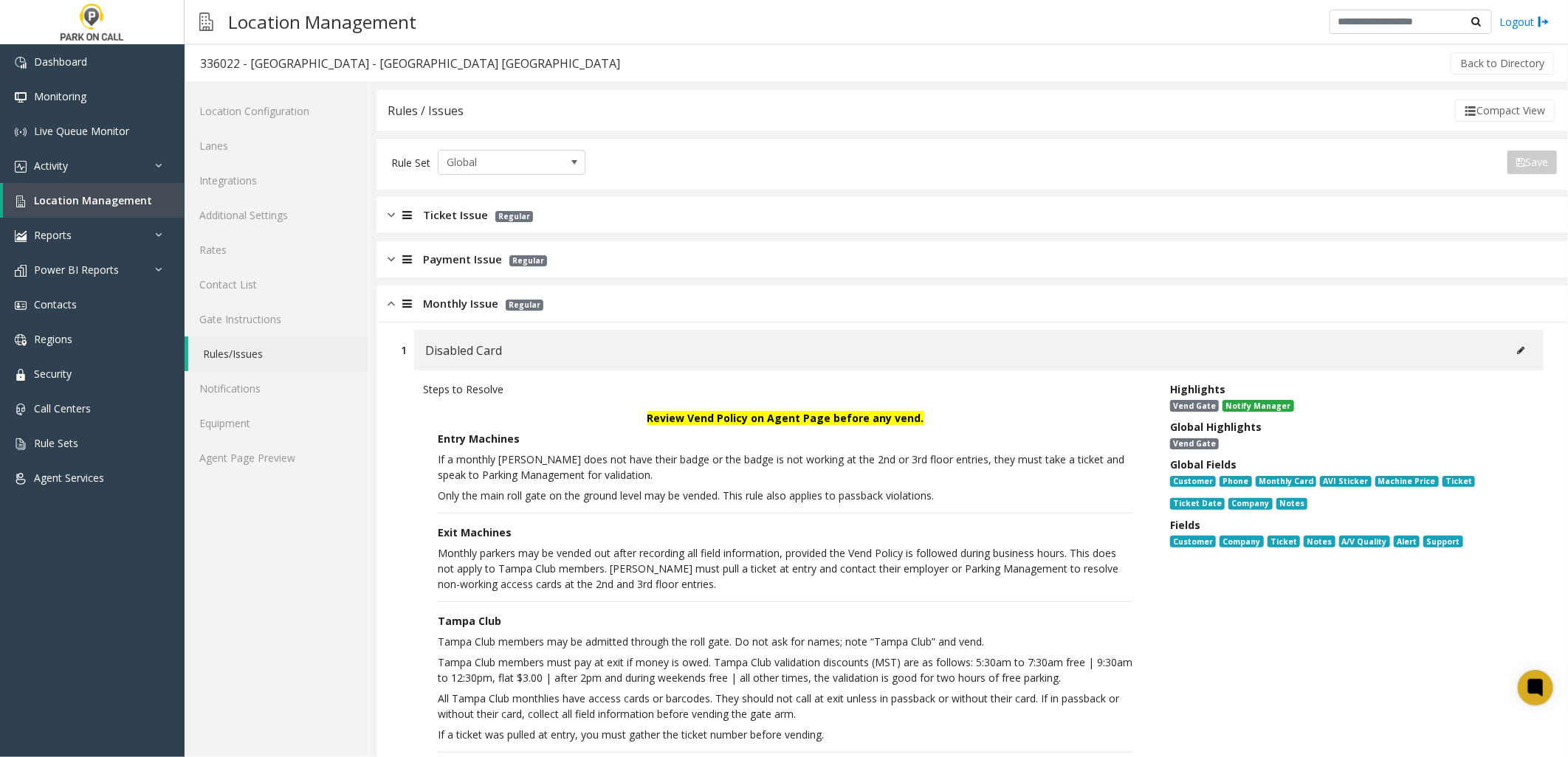
click at [455, 308] on span "Monthly Issue" at bounding box center [460, 303] width 76 height 17
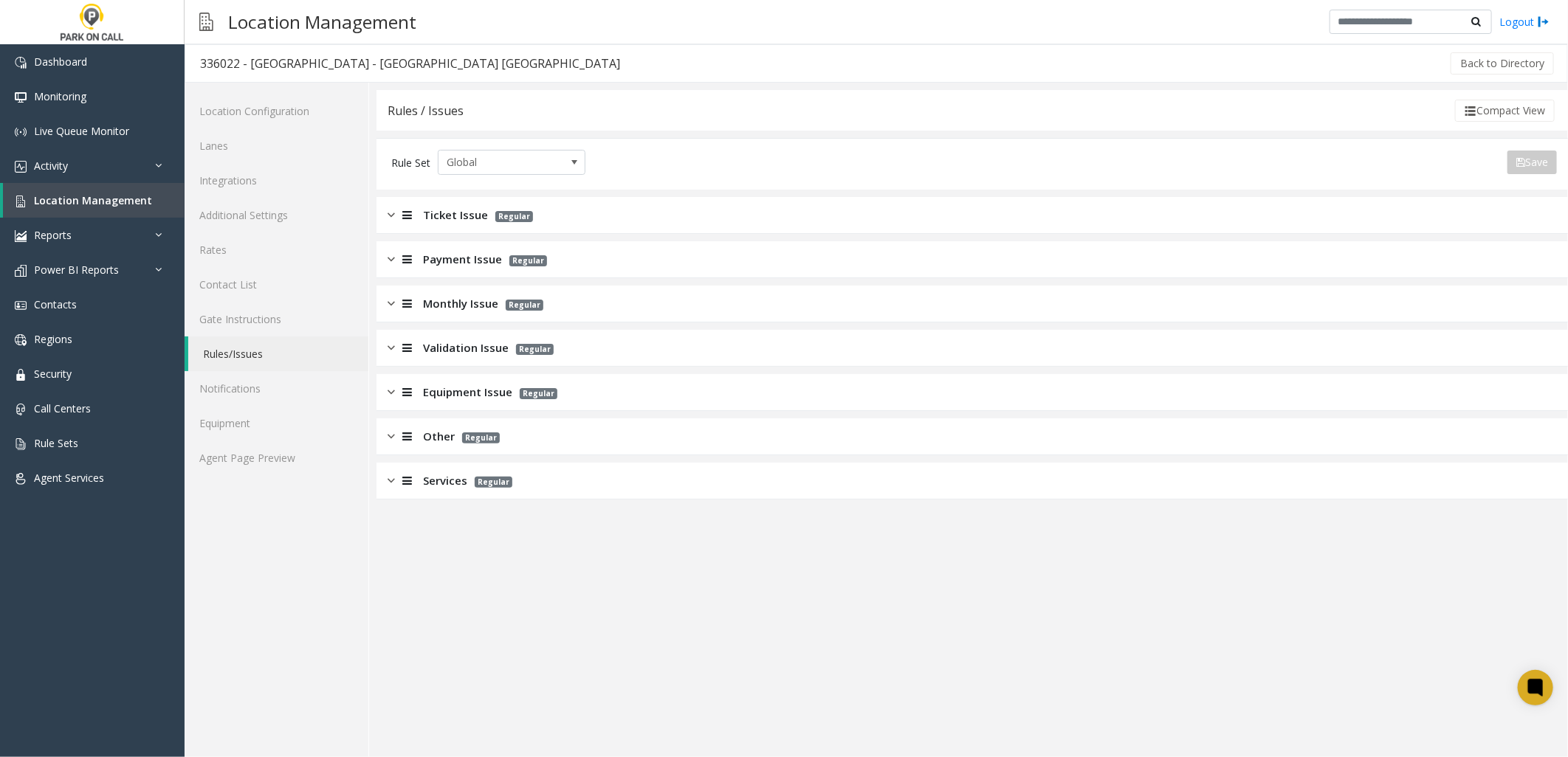
click at [454, 344] on span "Validation Issue" at bounding box center [465, 348] width 85 height 17
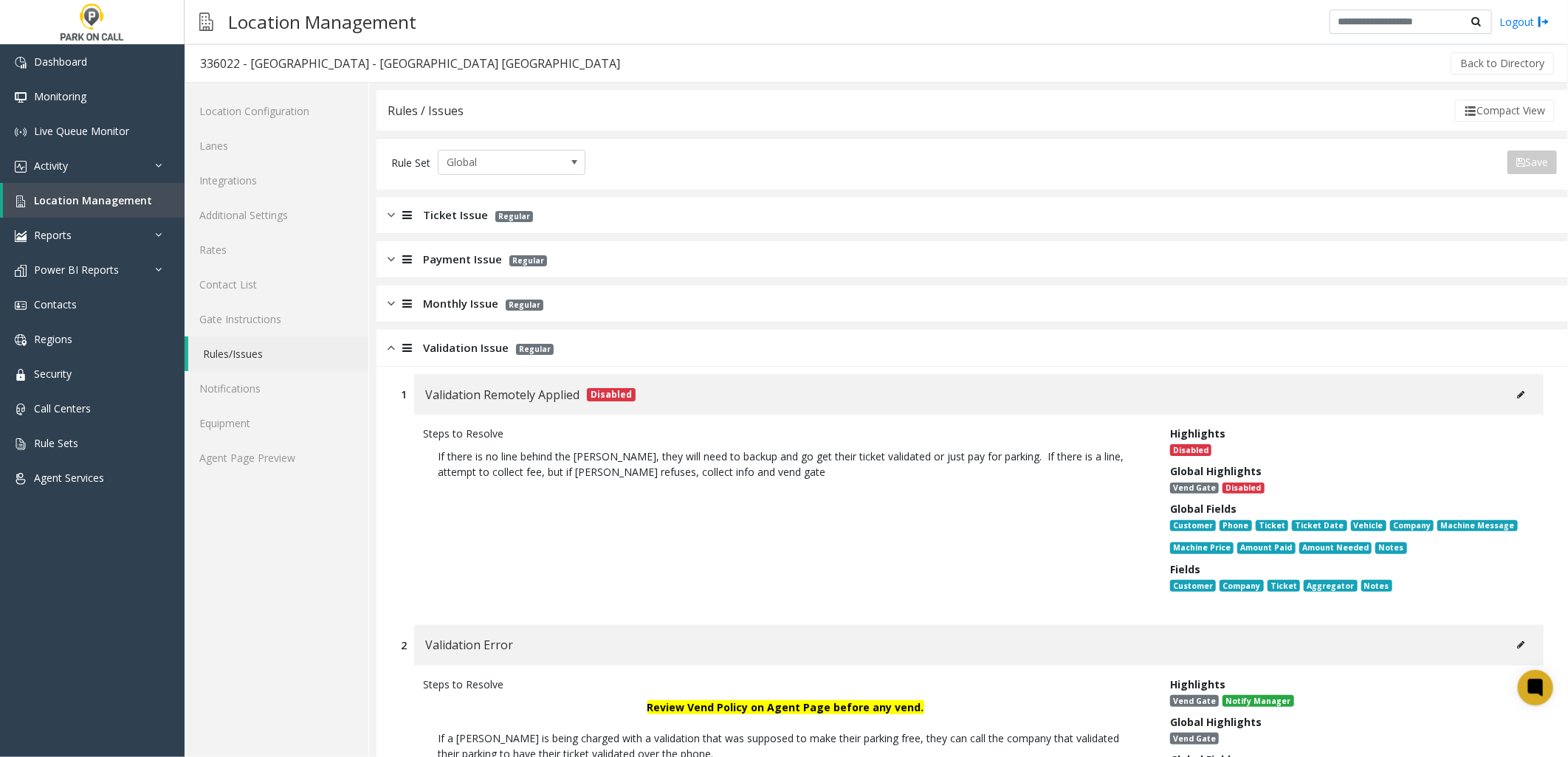
click at [468, 356] on div "Validation Issue Regular" at bounding box center [972, 349] width 1191 height 37
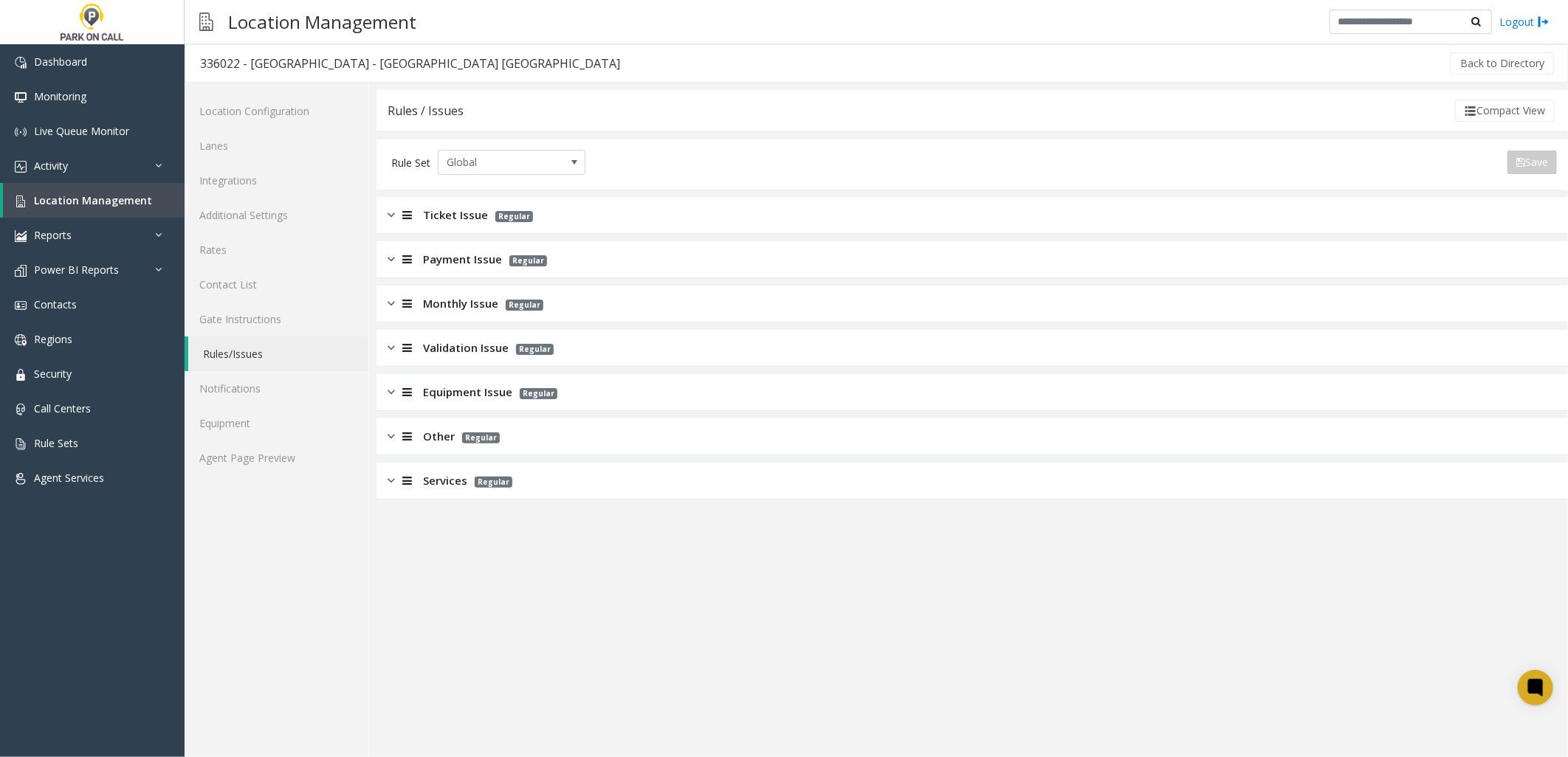
click at [1108, 533] on app-rules "Rules / Issues Compact View Rule Set Global Save Export to PDF Export to Excel …" at bounding box center [972, 423] width 1191 height 667
click at [432, 212] on span "Ticket Issue" at bounding box center [455, 215] width 65 height 17
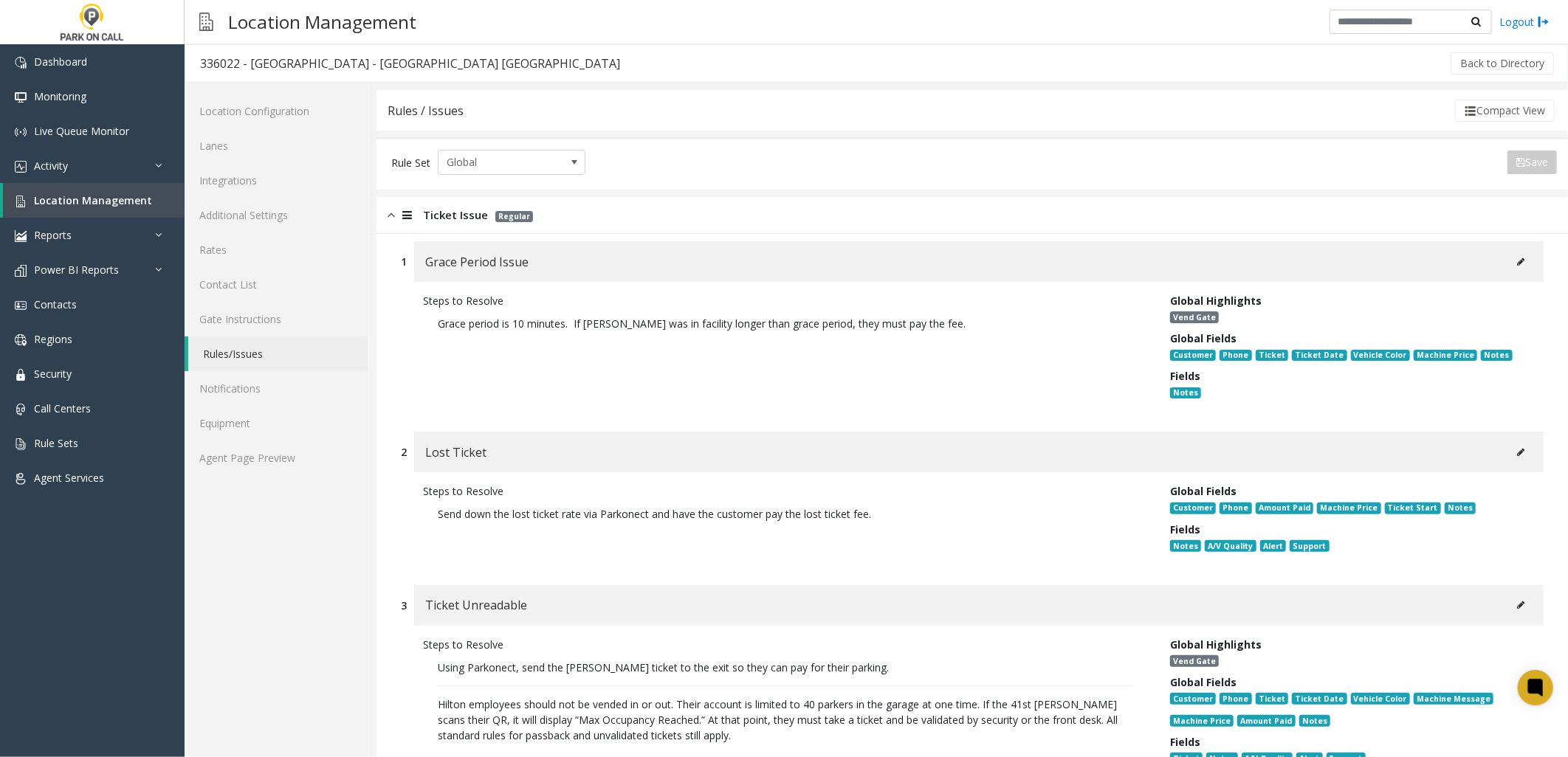
click at [734, 326] on p "Grace period is 10 minutes. If [PERSON_NAME] was in facility longer than grace …" at bounding box center [784, 323] width 725 height 30
click at [727, 329] on p "Grace period is 10 minutes. If [PERSON_NAME] was in facility longer than grace …" at bounding box center [784, 323] width 725 height 30
click at [728, 325] on p "Grace period is 10 minutes. If [PERSON_NAME] was in facility longer than grace …" at bounding box center [784, 323] width 725 height 30
click at [559, 363] on div "Steps to Resolve Grace period is 10 minutes. If [PERSON_NAME] was in facility l…" at bounding box center [785, 349] width 747 height 113
